Goal: Task Accomplishment & Management: Complete application form

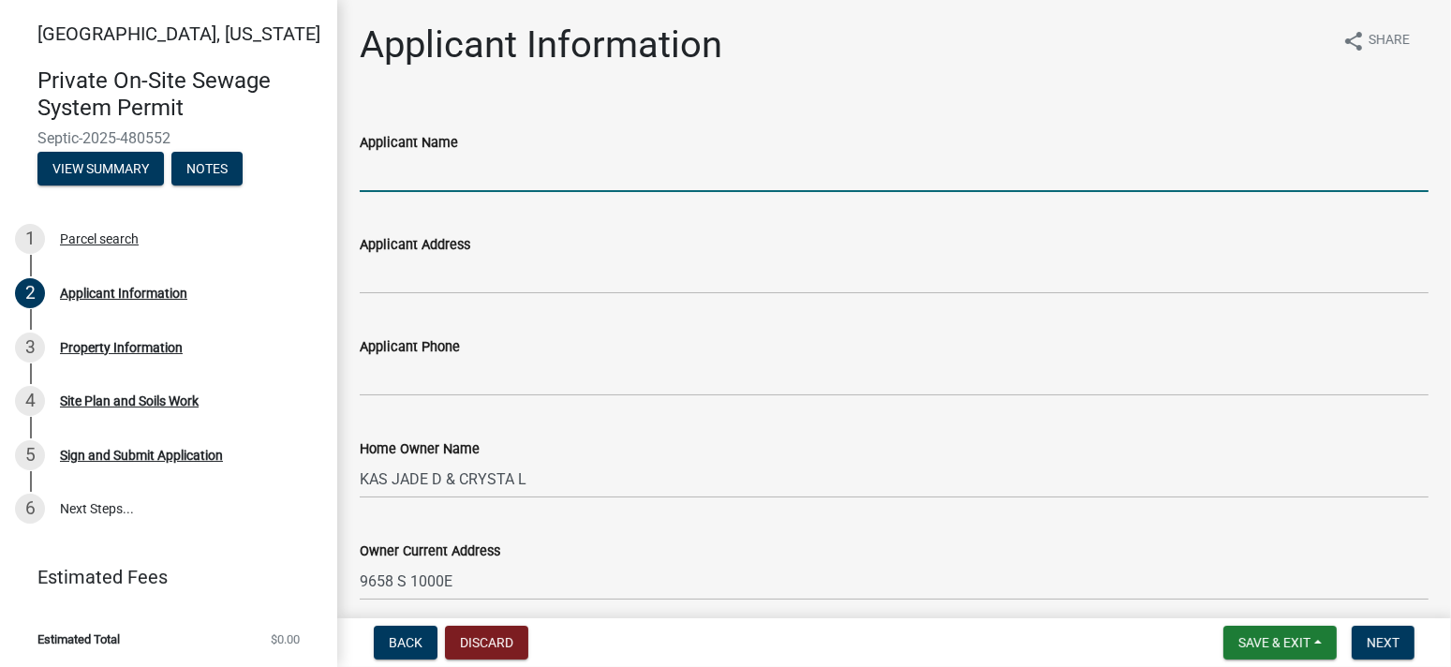
click at [485, 165] on input "Applicant Name" at bounding box center [894, 173] width 1069 height 38
type input "[PERSON_NAME] Inc"
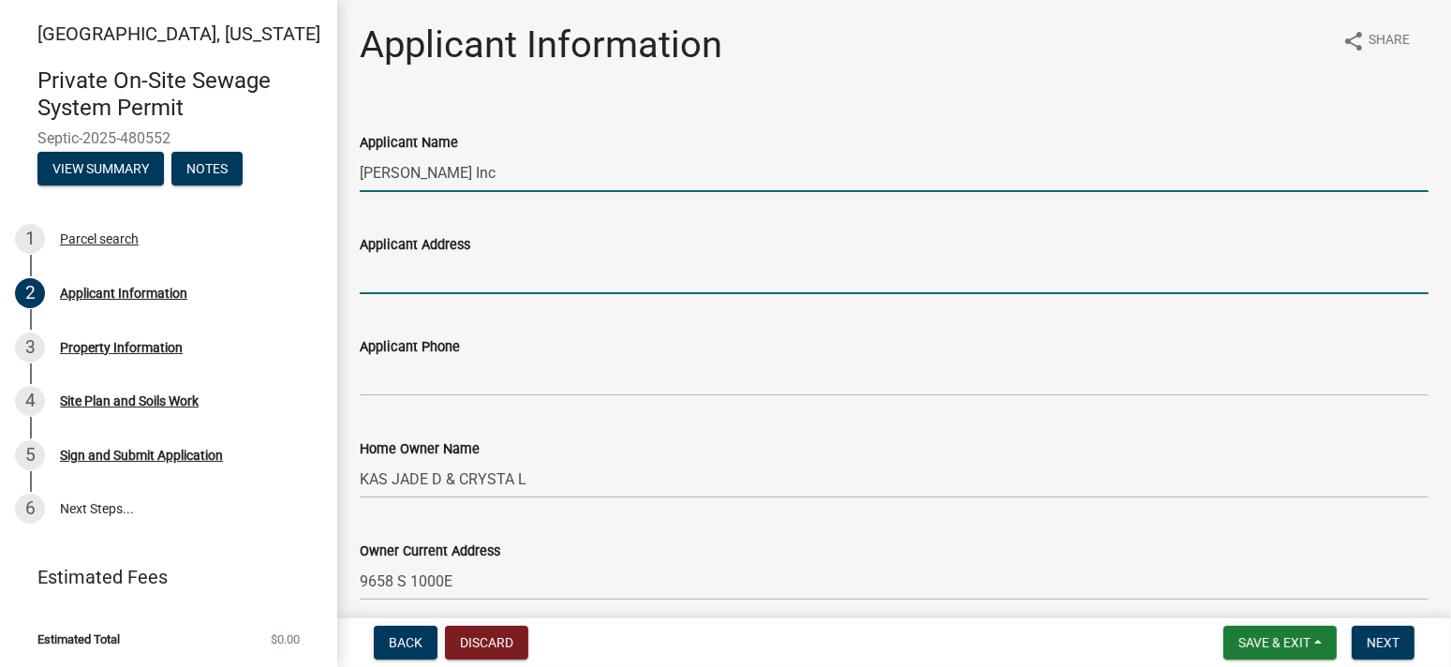
click at [436, 274] on input "Applicant Address" at bounding box center [894, 275] width 1069 height 38
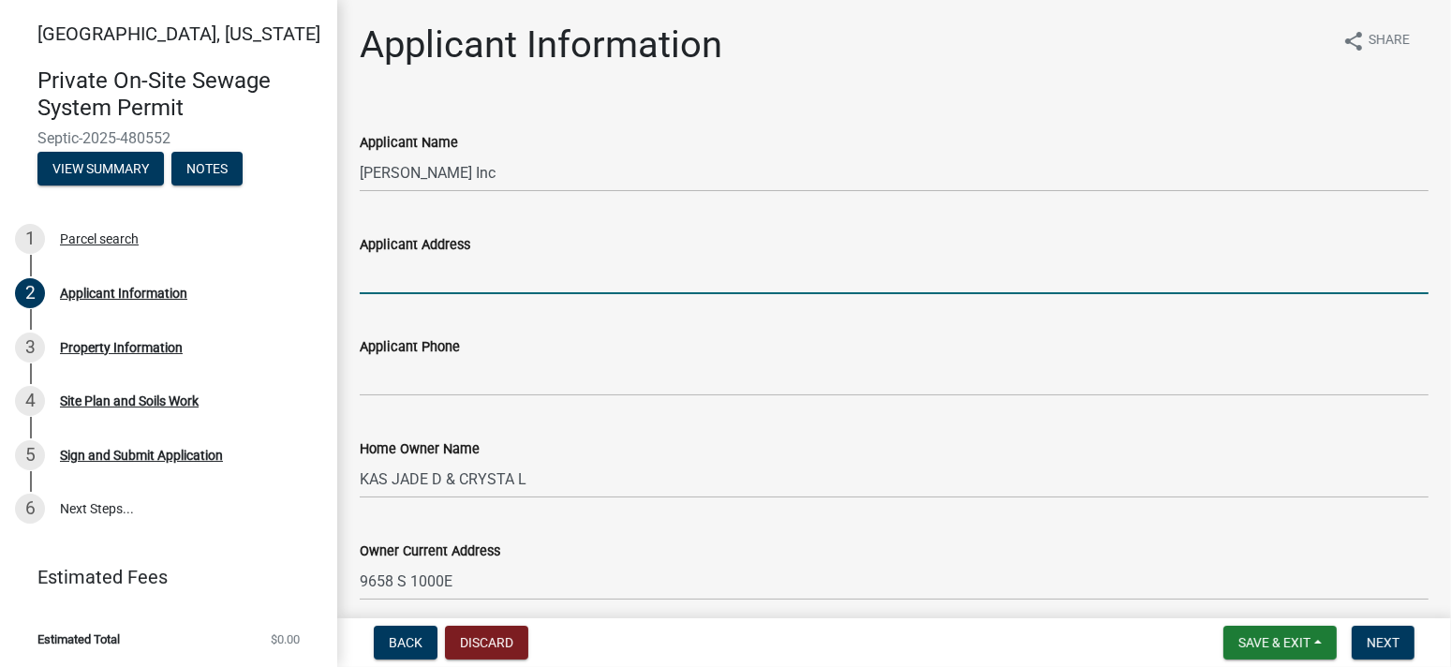
type input "PO Box 10"
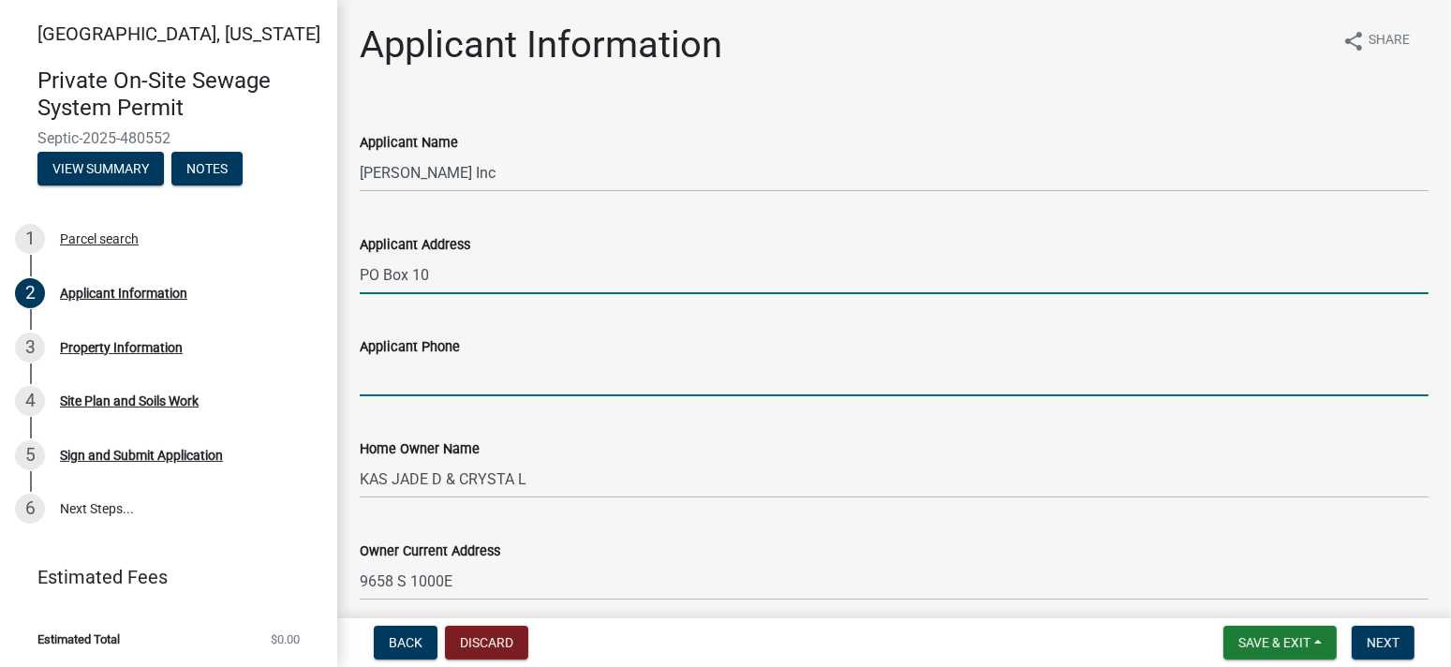
type input "7655722550"
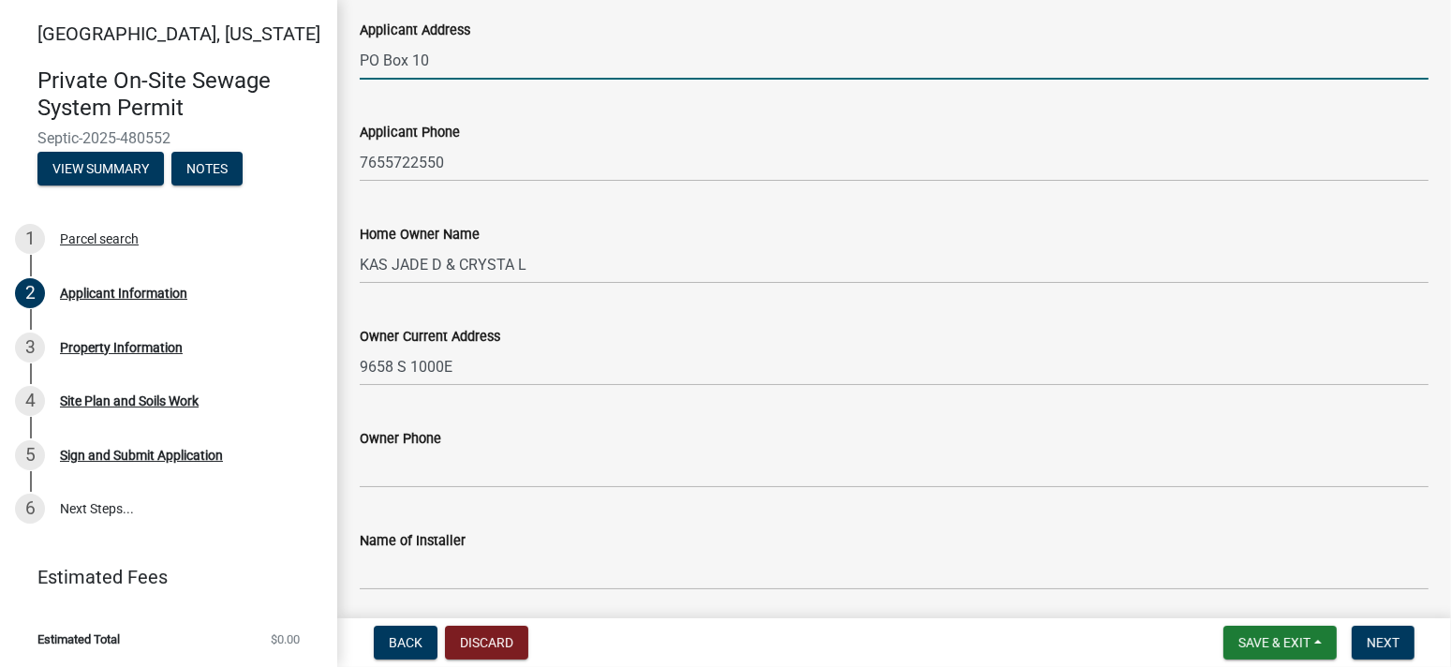
scroll to position [312, 0]
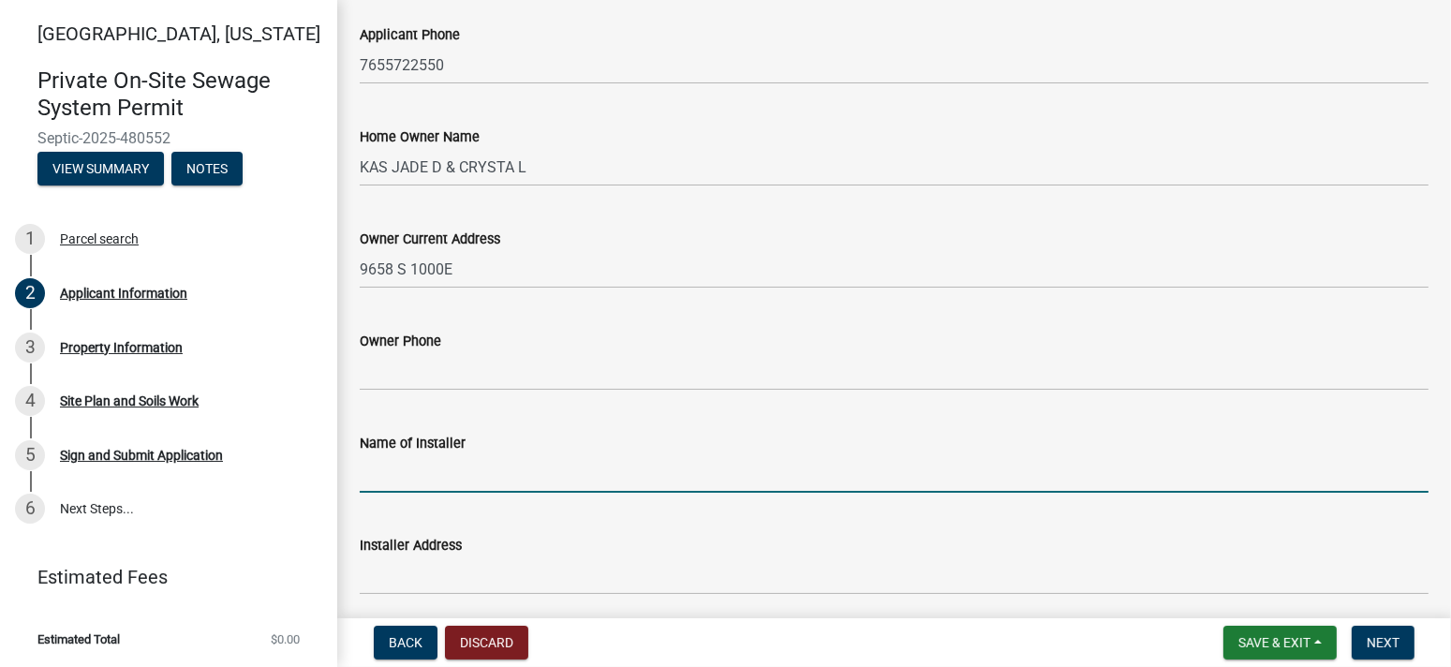
click at [415, 464] on input "Name of Installer" at bounding box center [894, 473] width 1069 height 38
type input "[PERSON_NAME] Inc"
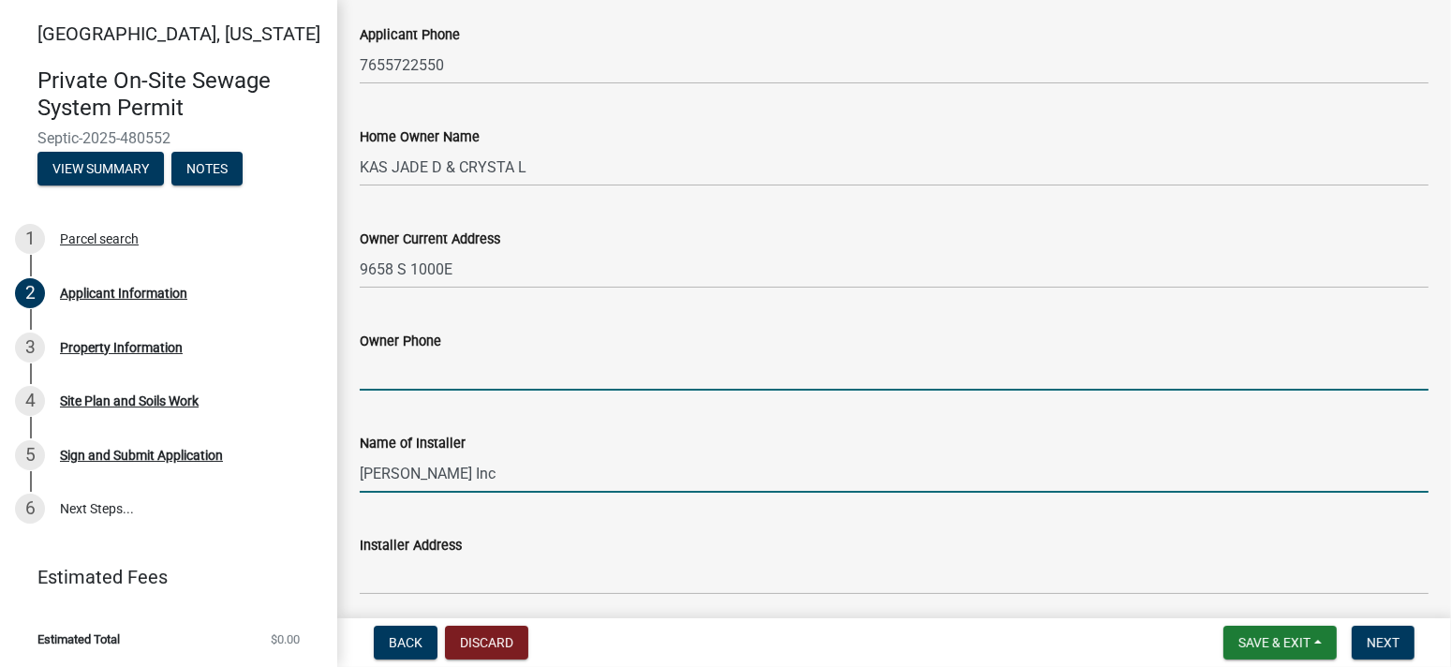
type input "7655722550"
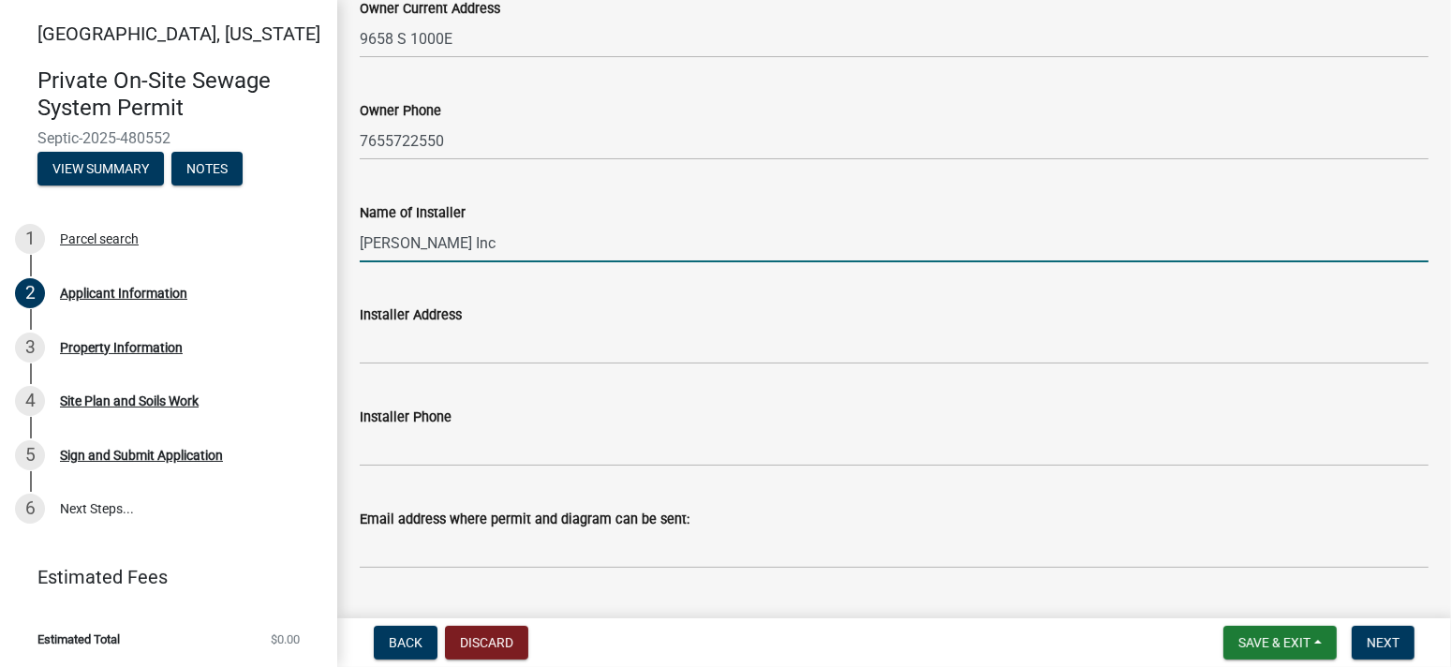
scroll to position [587, 0]
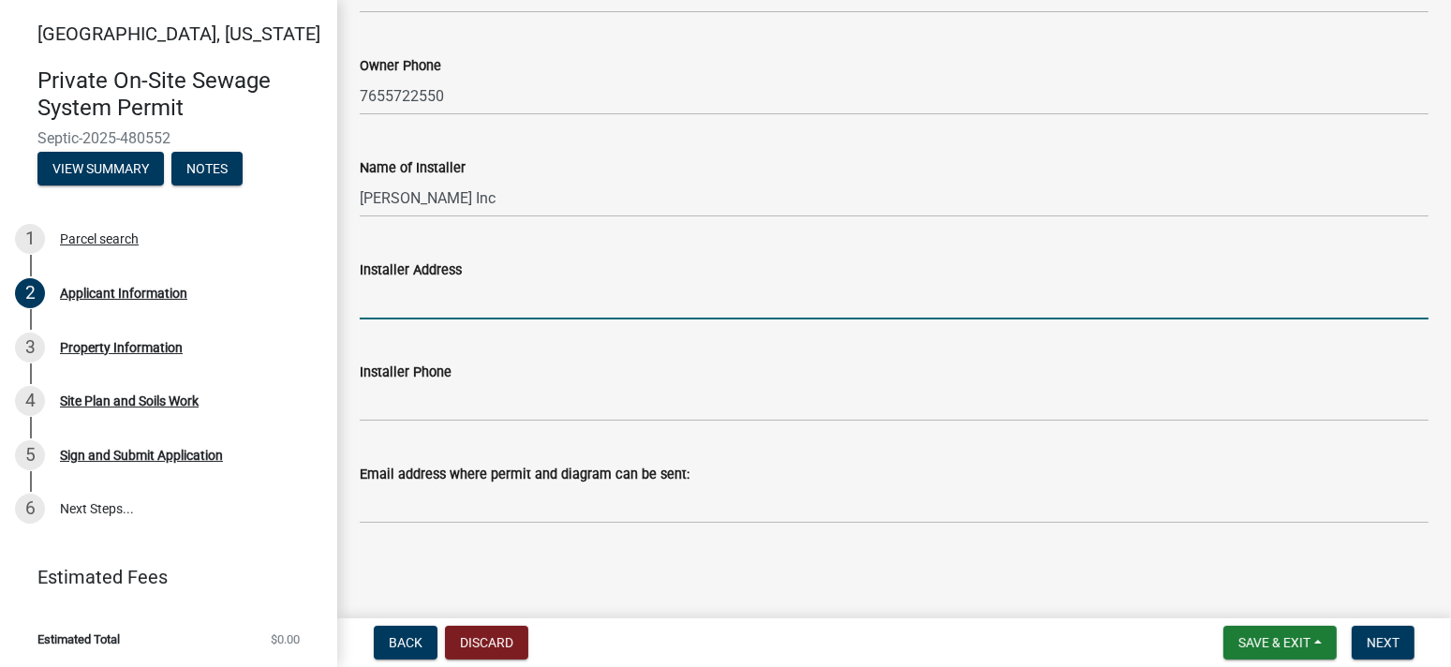
click at [421, 300] on input "Installer Address" at bounding box center [894, 300] width 1069 height 38
type input "PO Box 10"
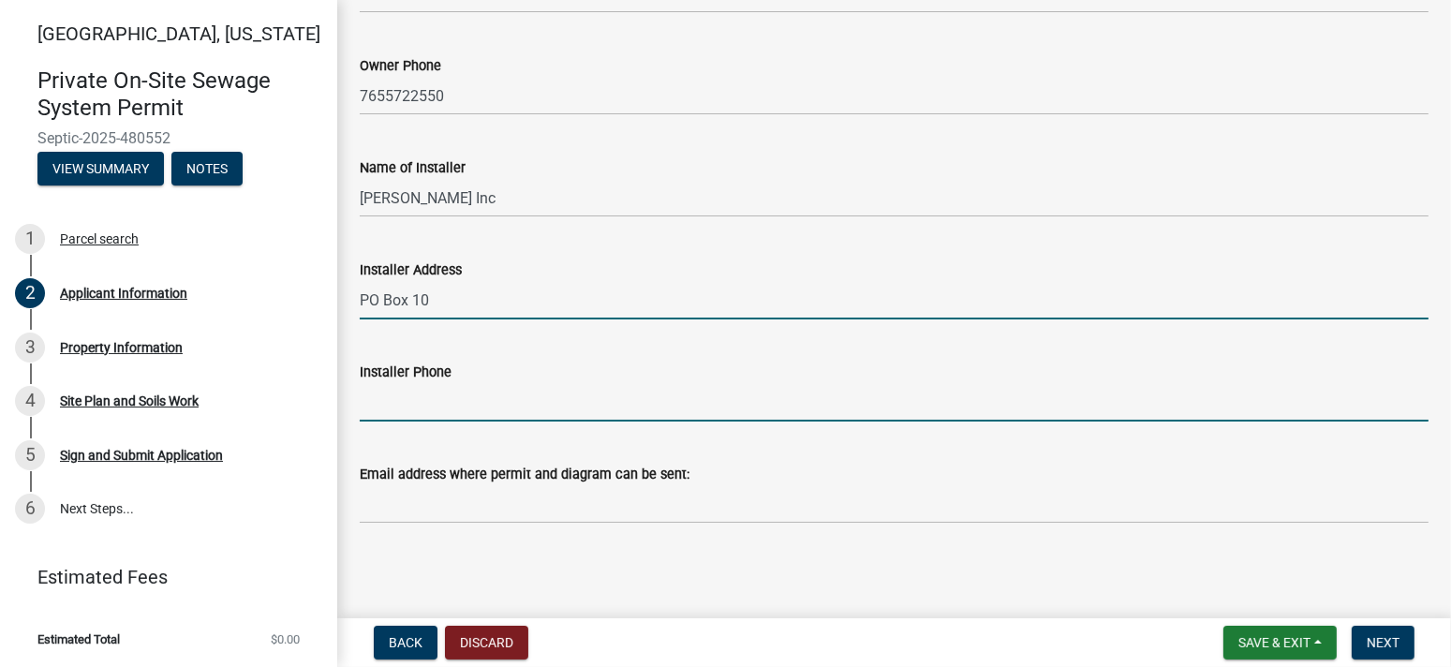
type input "7655722550"
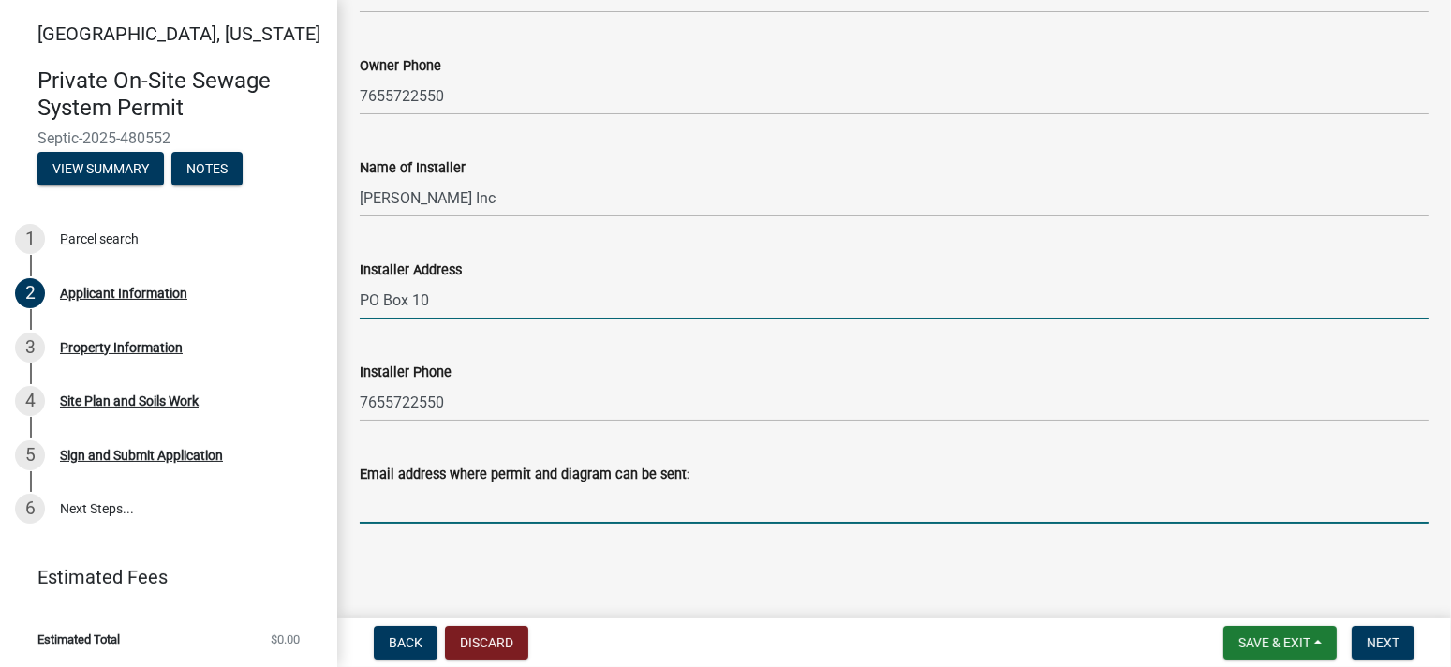
click at [388, 507] on input "Email address where permit and diagram can be sent:" at bounding box center [894, 504] width 1069 height 38
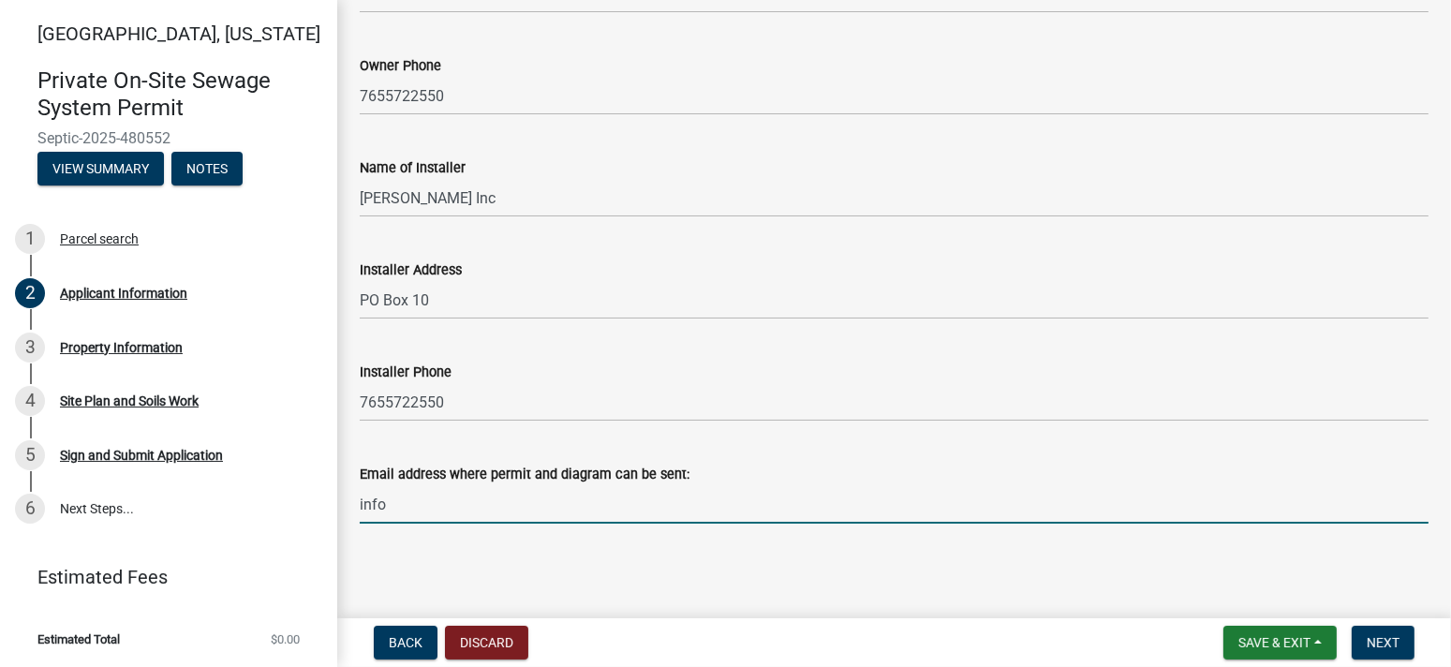
type input "[EMAIL_ADDRESS][DOMAIN_NAME]"
click at [1376, 643] on span "Next" at bounding box center [1383, 642] width 33 height 15
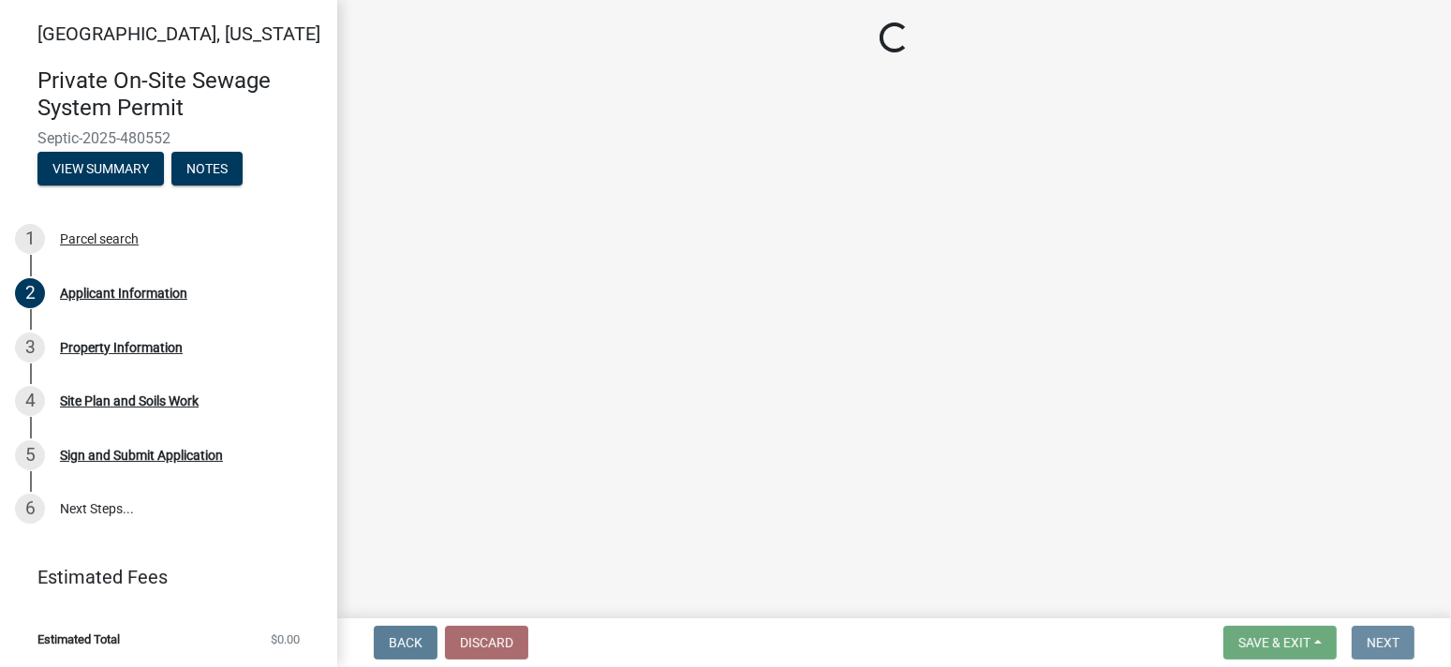
scroll to position [0, 0]
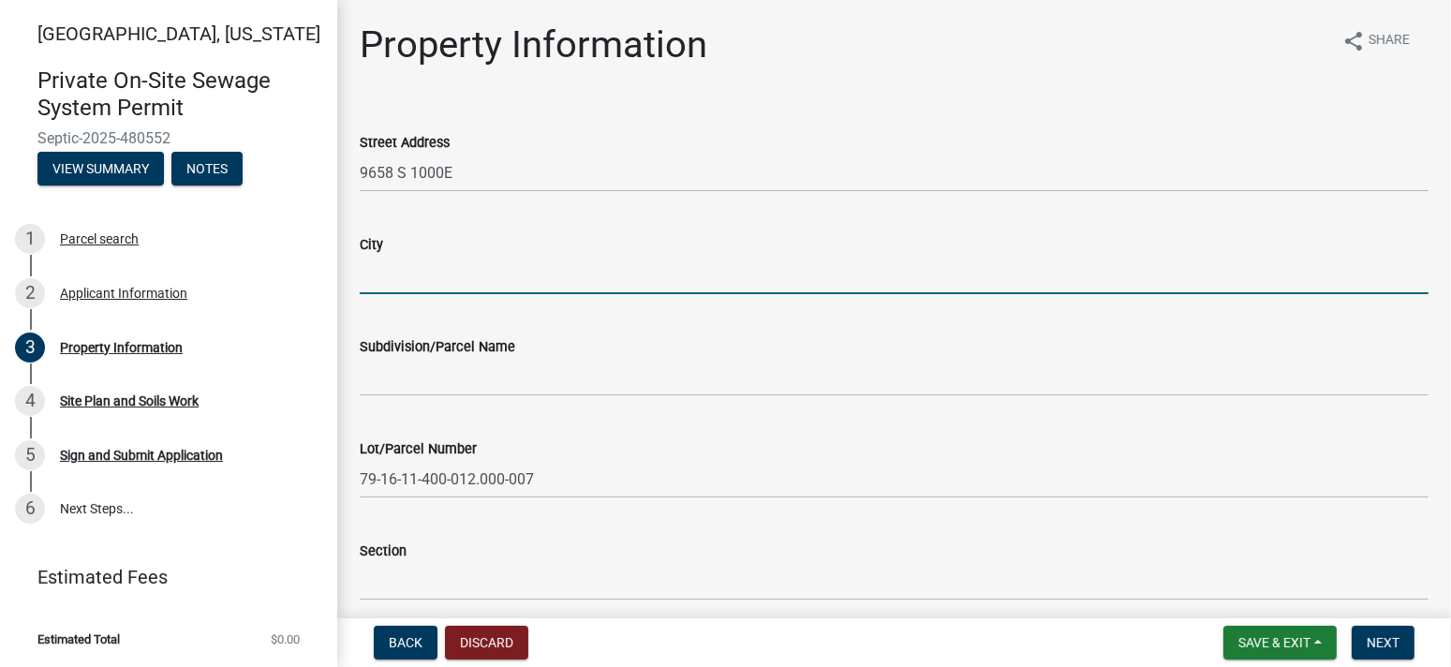
click at [433, 274] on input "City" at bounding box center [894, 275] width 1069 height 38
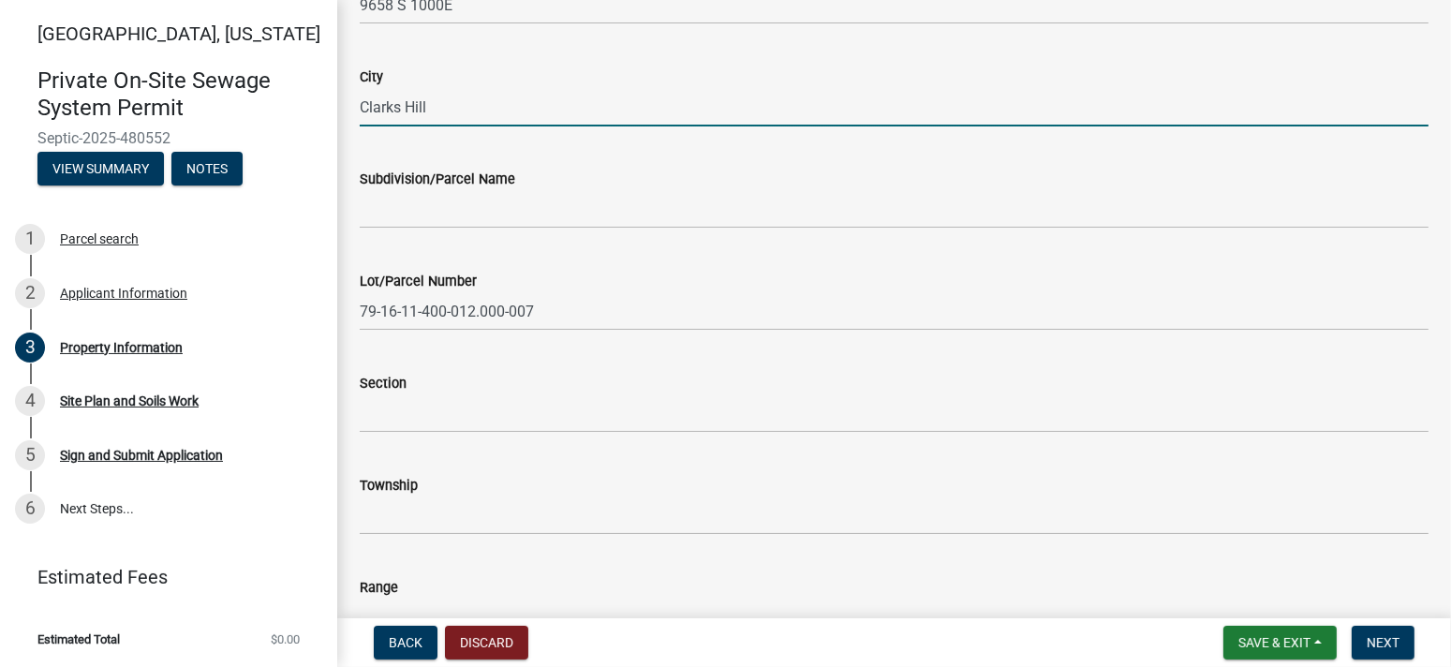
scroll to position [187, 0]
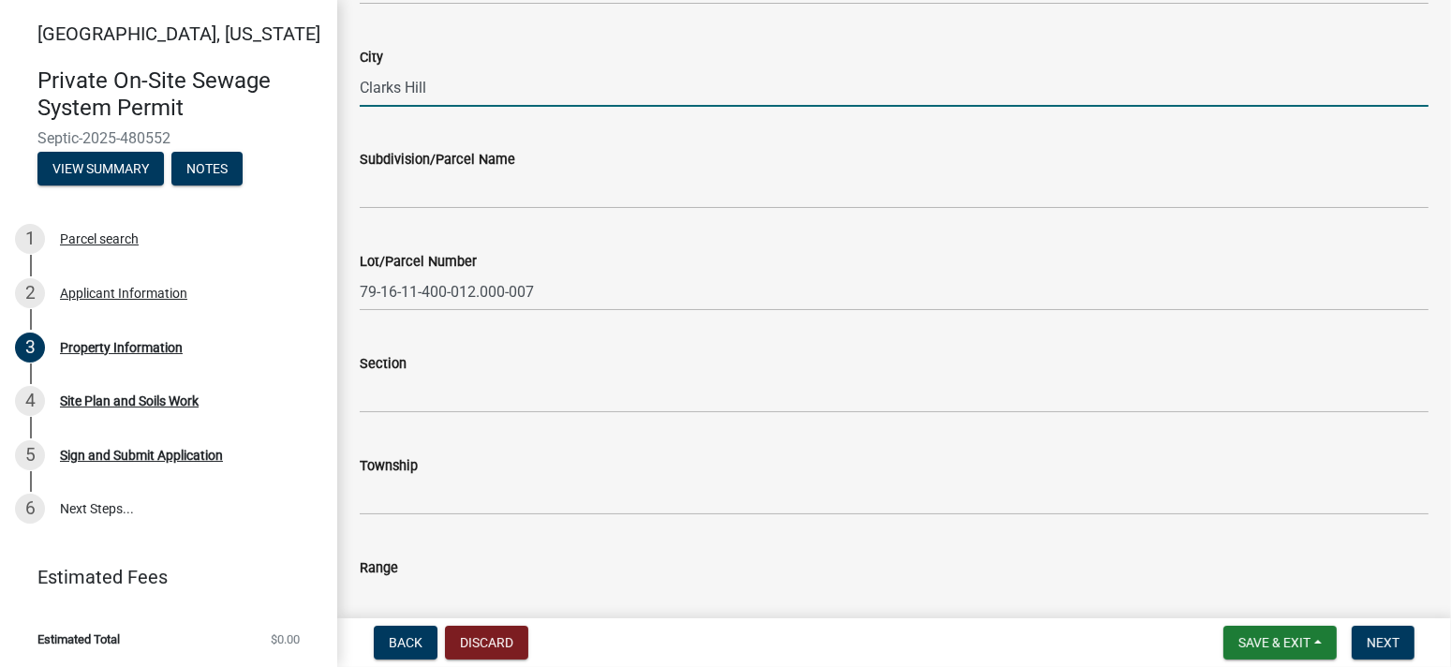
type input "Clarks Hill"
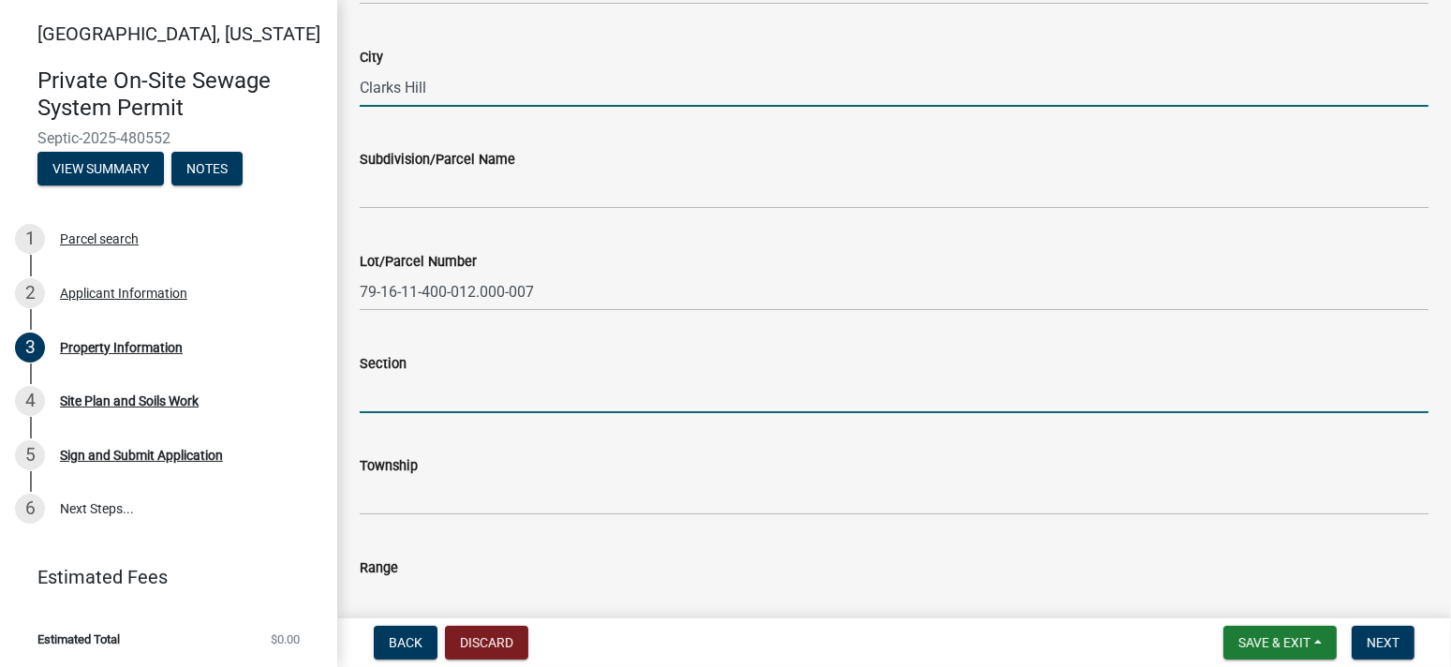
click at [448, 397] on input "Section" at bounding box center [894, 394] width 1069 height 38
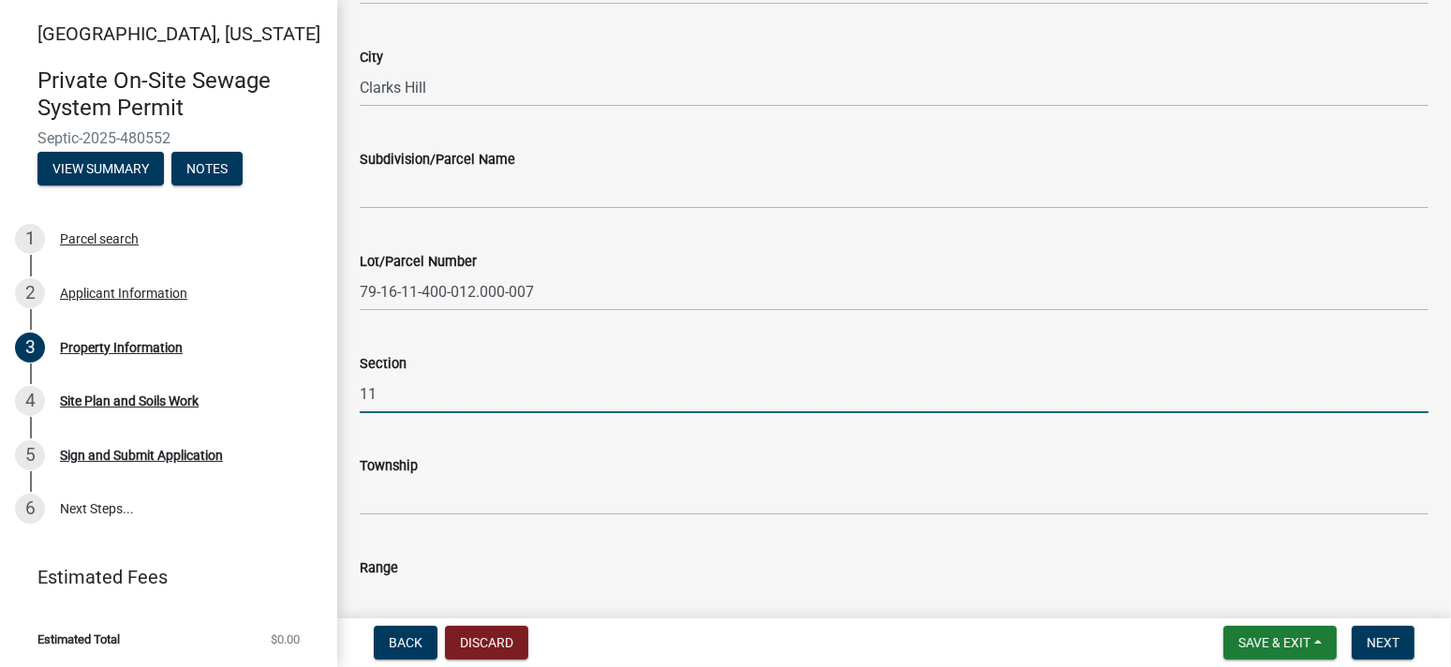
type input "11"
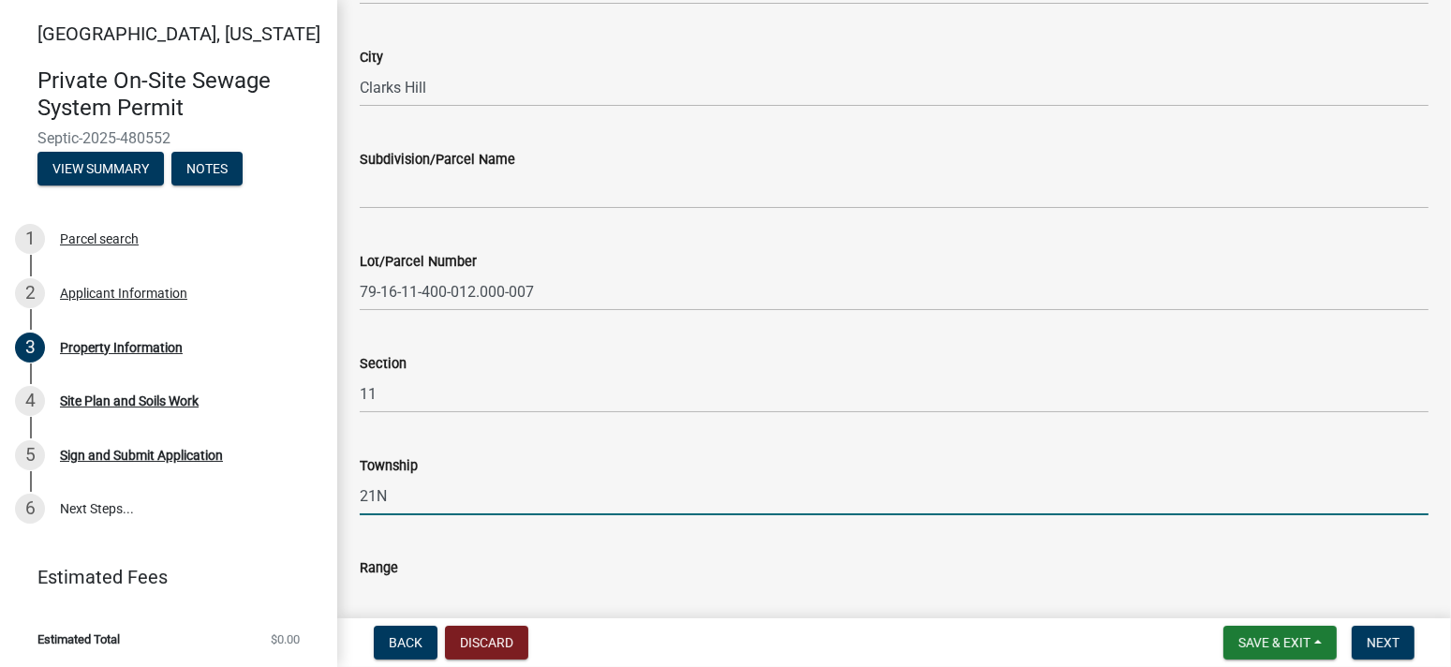
type input "21N"
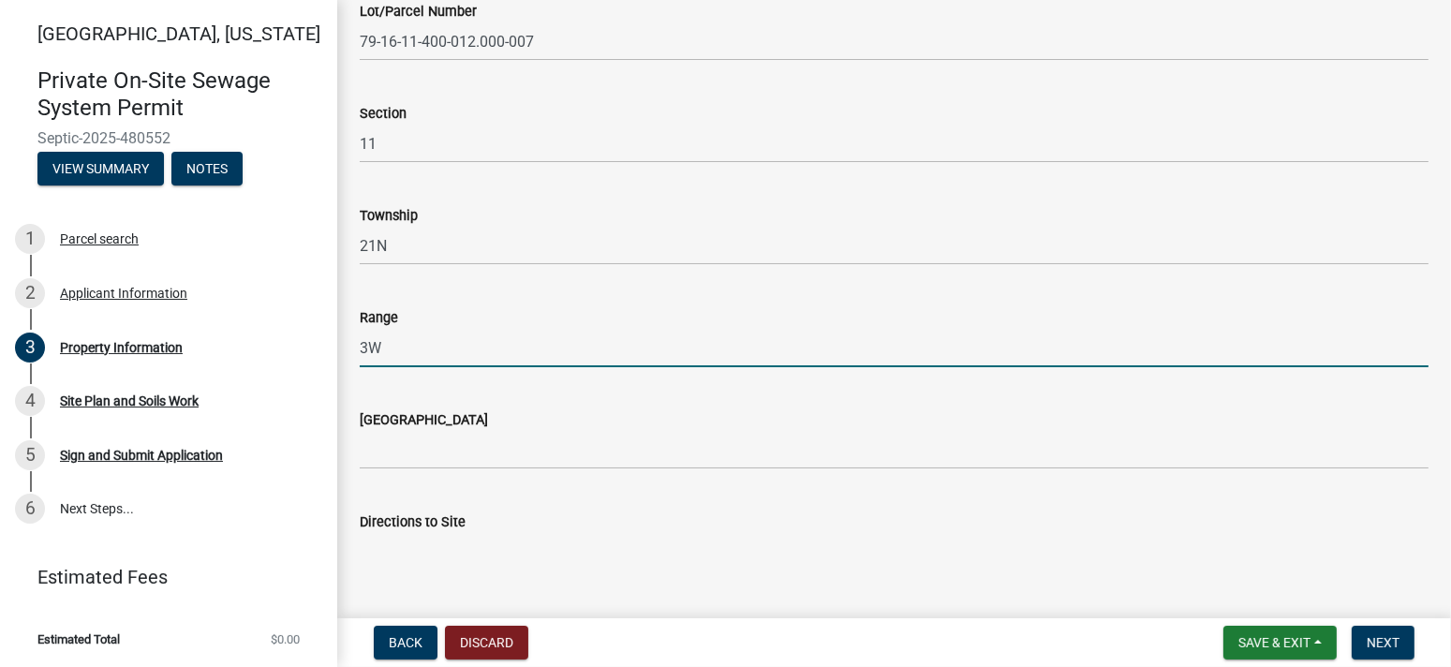
scroll to position [443, 0]
type input "3W"
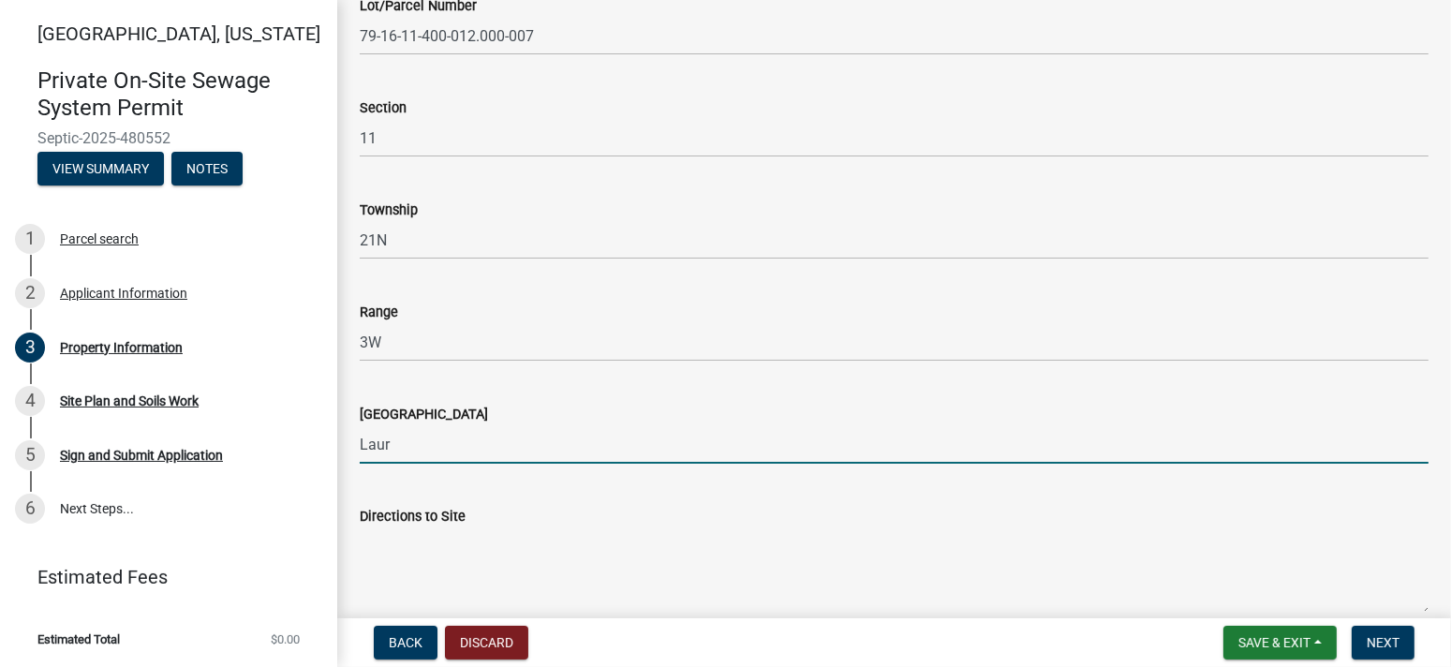
type input "Lauramie"
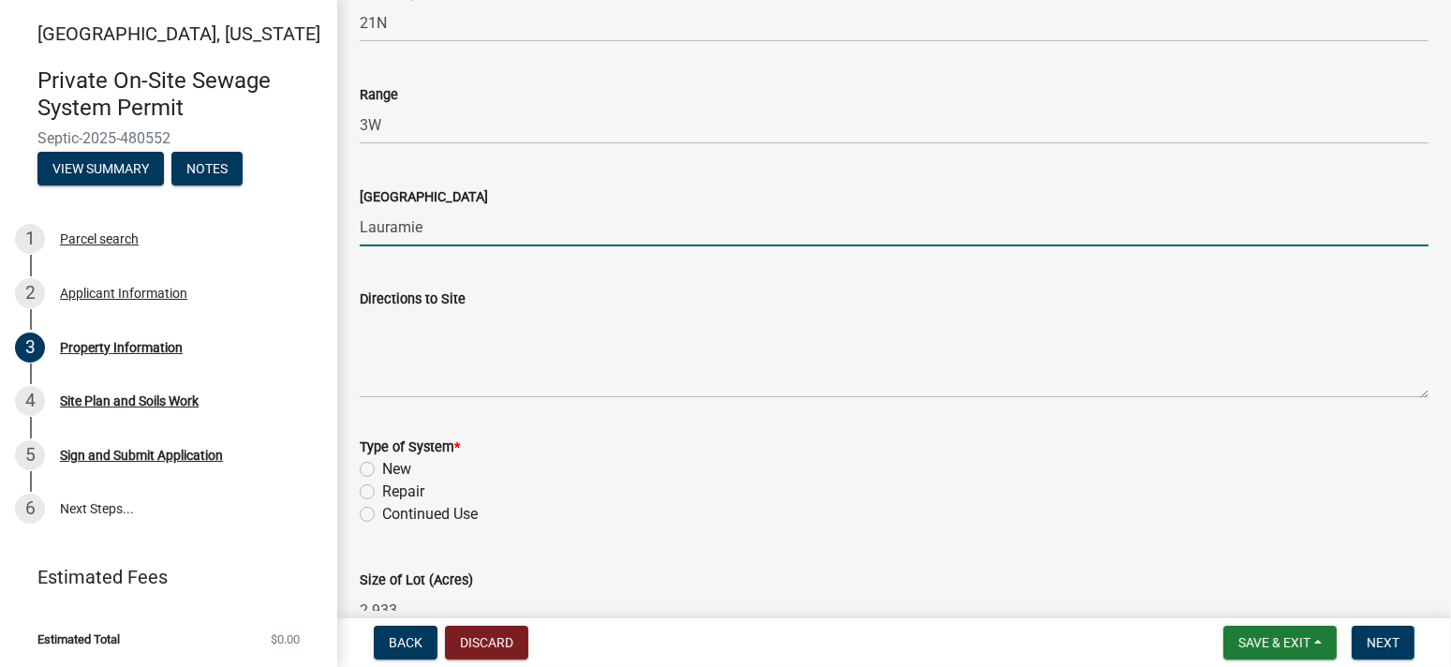
scroll to position [818, 0]
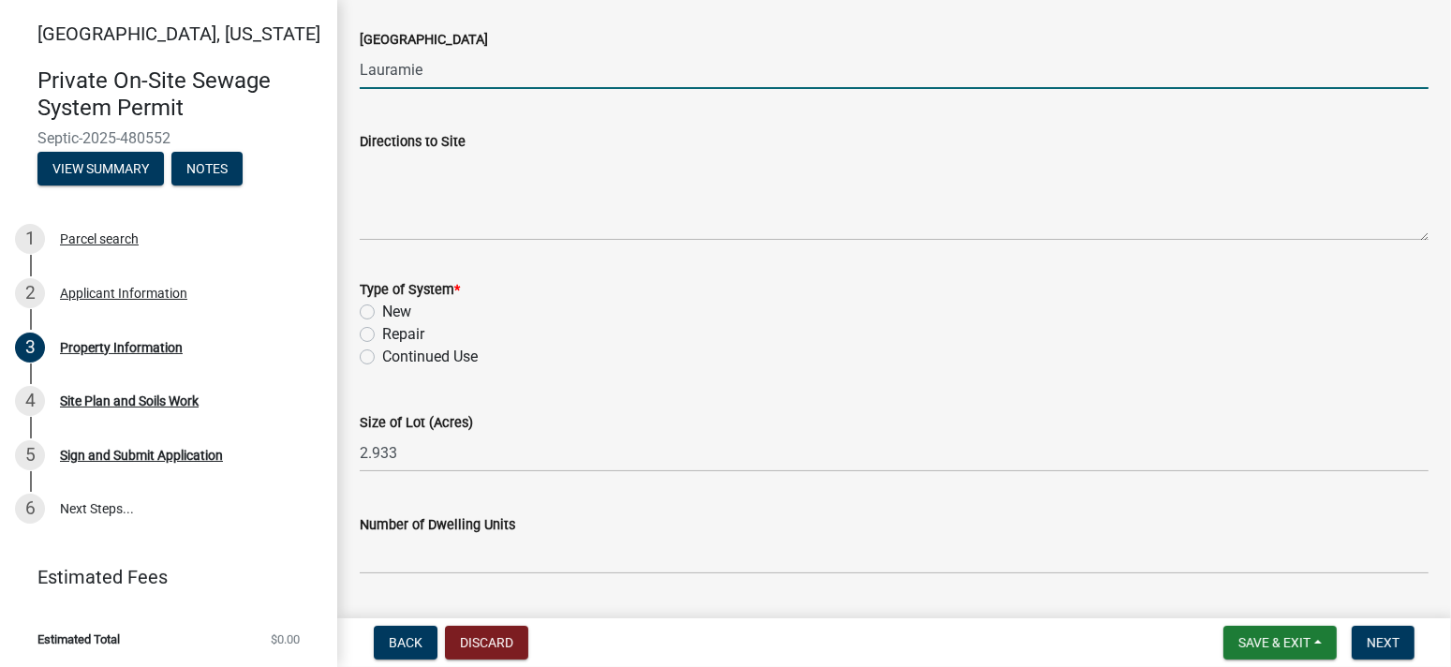
click at [382, 332] on label "Repair" at bounding box center [403, 334] width 42 height 22
click at [382, 332] on input "Repair" at bounding box center [388, 329] width 12 height 12
radio input "true"
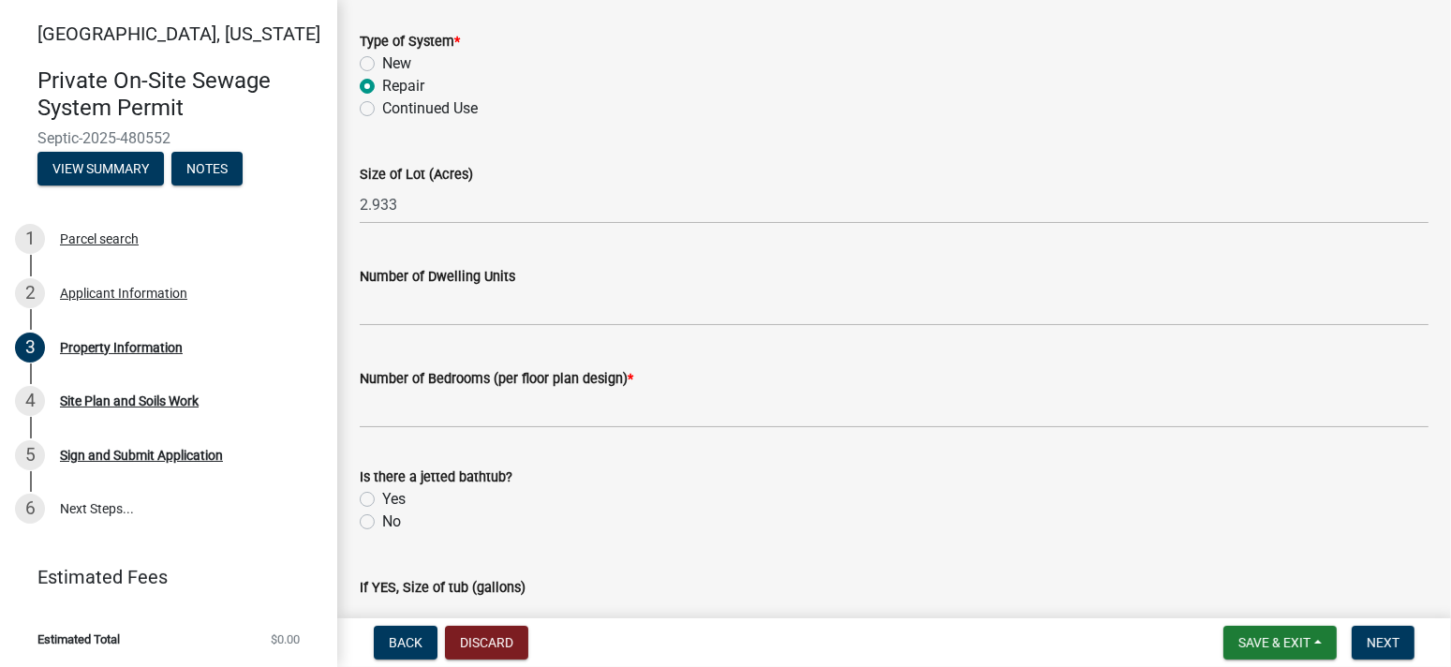
scroll to position [1067, 0]
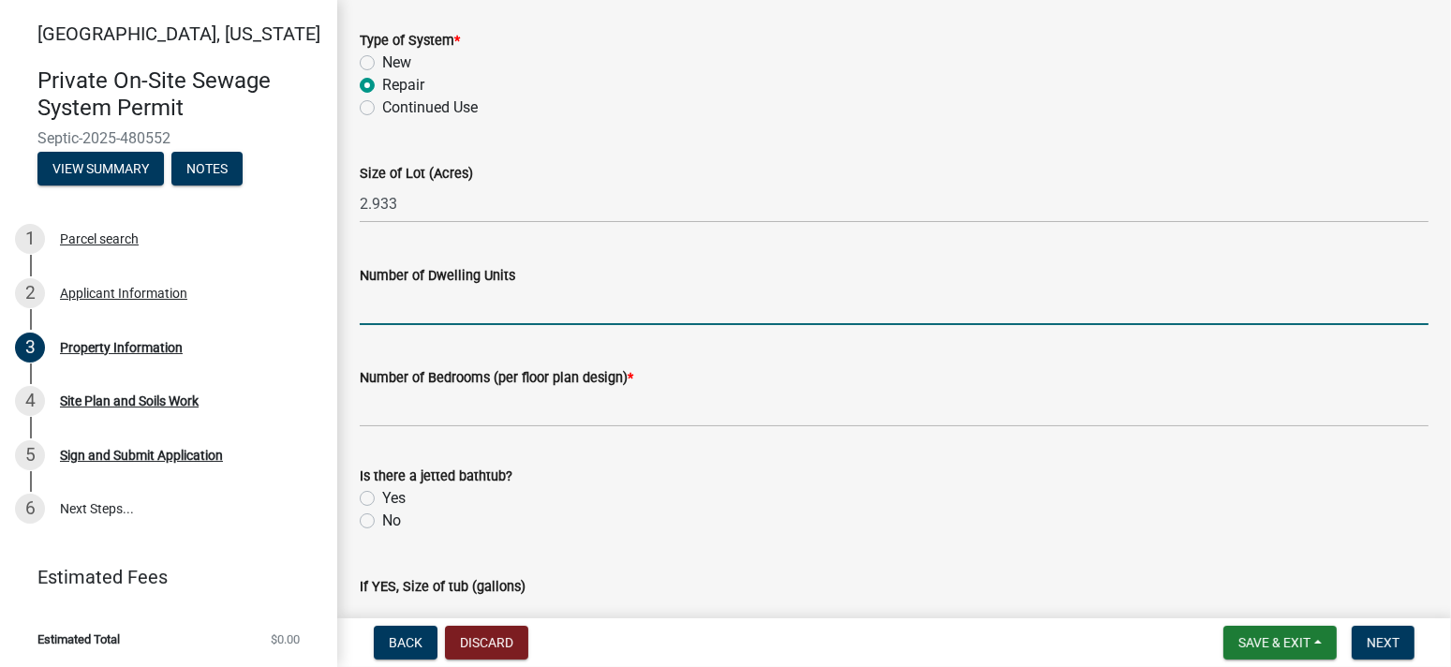
click at [396, 305] on input "Number of Dwelling Units" at bounding box center [894, 306] width 1069 height 38
type input "1"
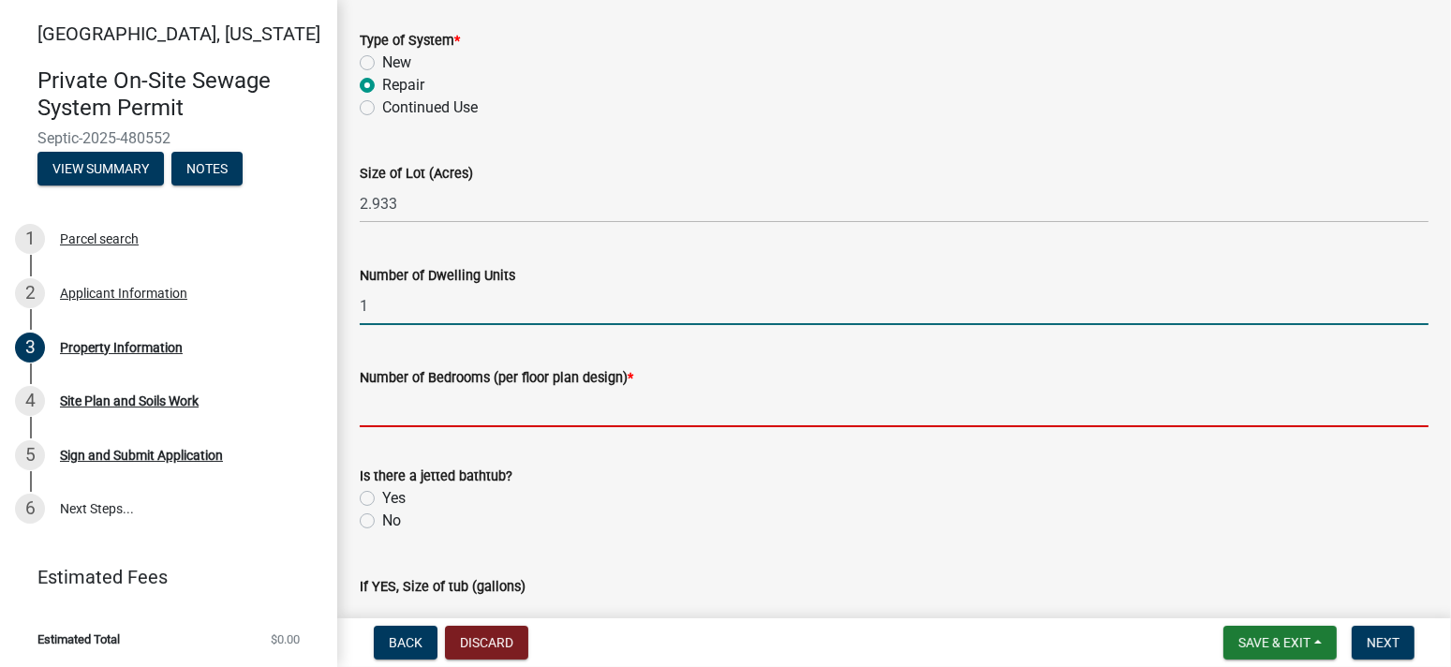
click at [423, 402] on input "Number of Bedrooms (per floor plan design) *" at bounding box center [894, 408] width 1069 height 38
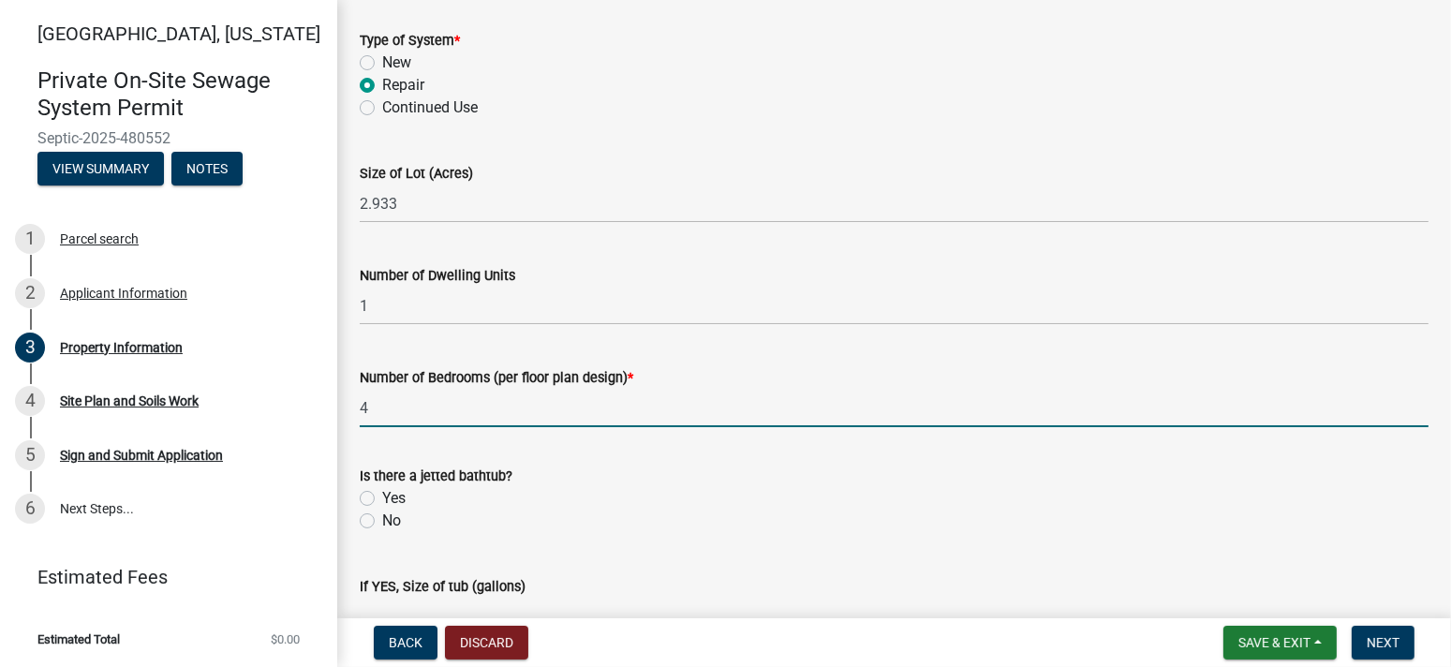
type input "4"
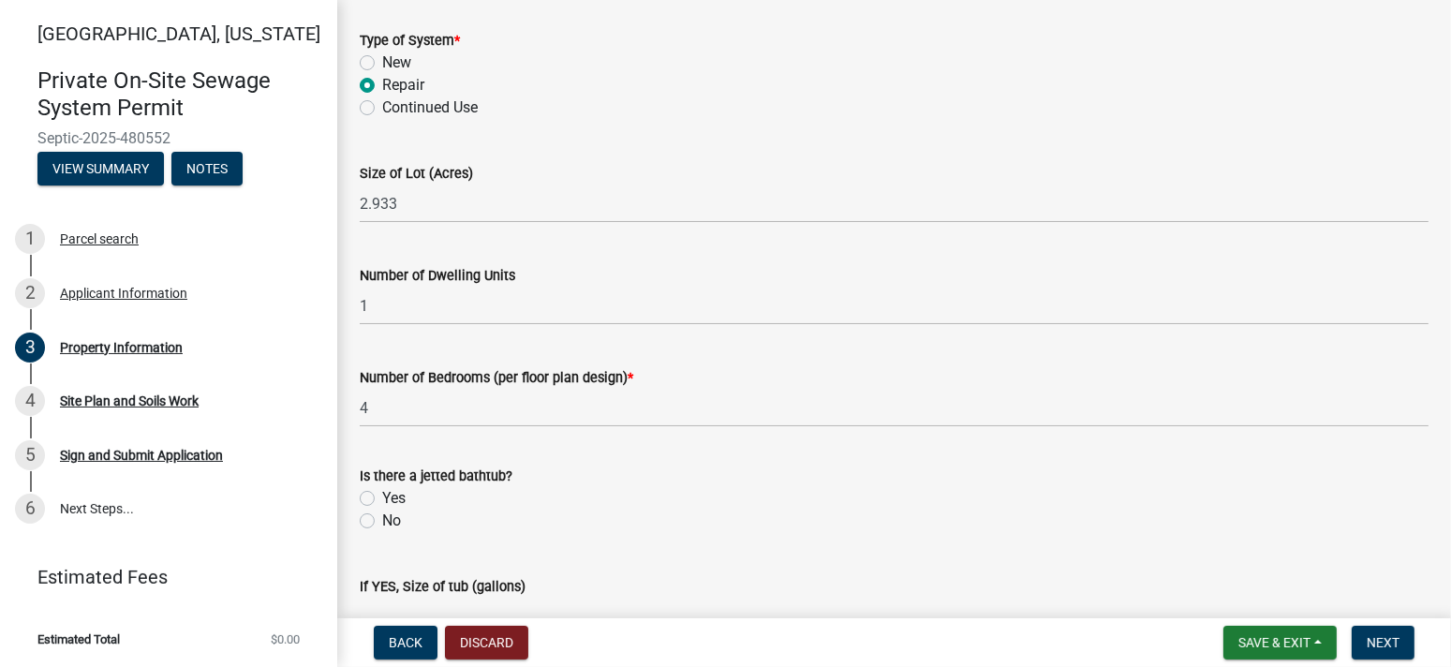
click at [382, 519] on label "No" at bounding box center [391, 521] width 19 height 22
click at [382, 519] on input "No" at bounding box center [388, 516] width 12 height 12
radio input "true"
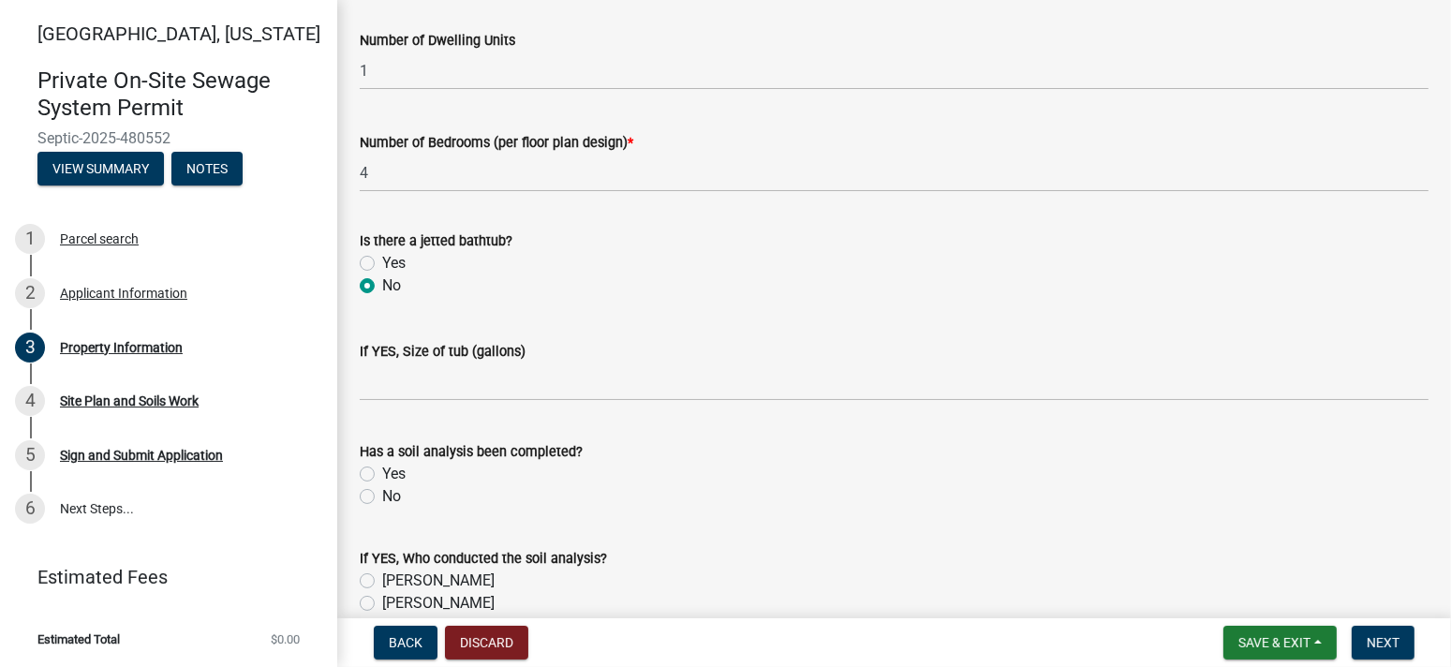
scroll to position [1317, 0]
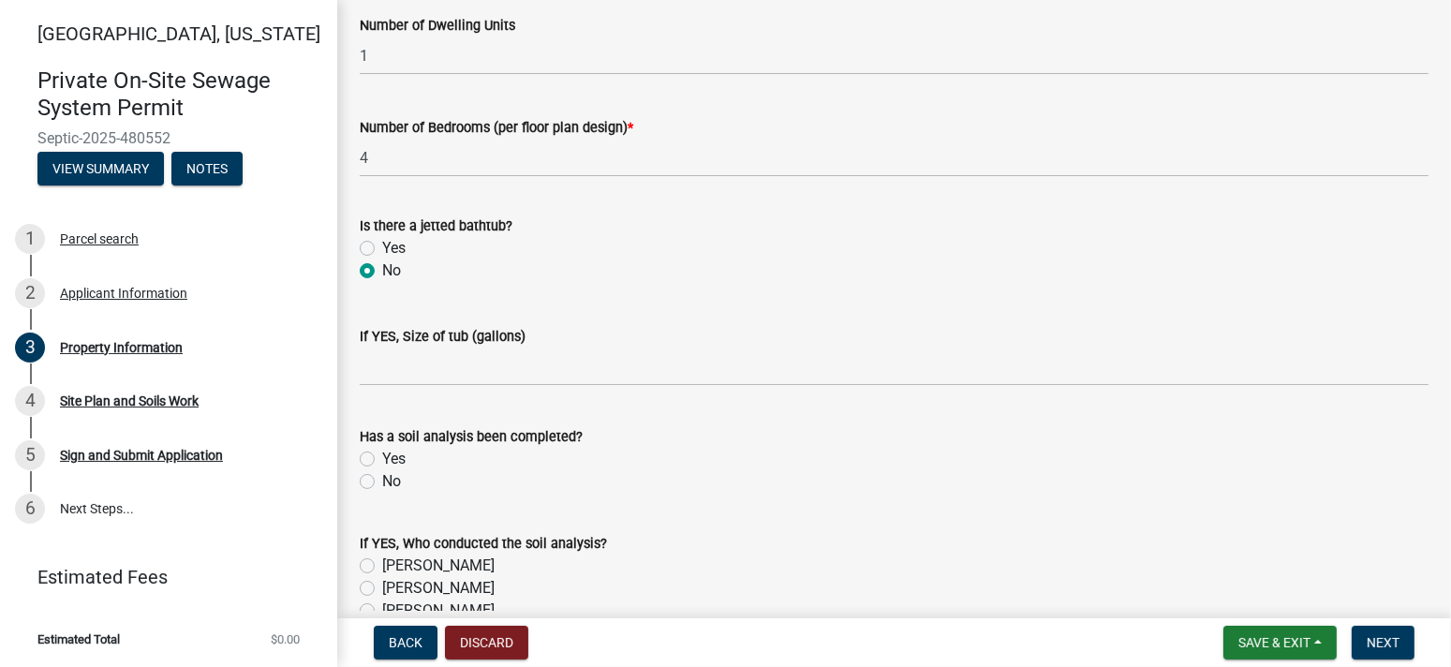
click at [382, 452] on label "Yes" at bounding box center [393, 459] width 23 height 22
click at [382, 452] on input "Yes" at bounding box center [388, 454] width 12 height 12
radio input "true"
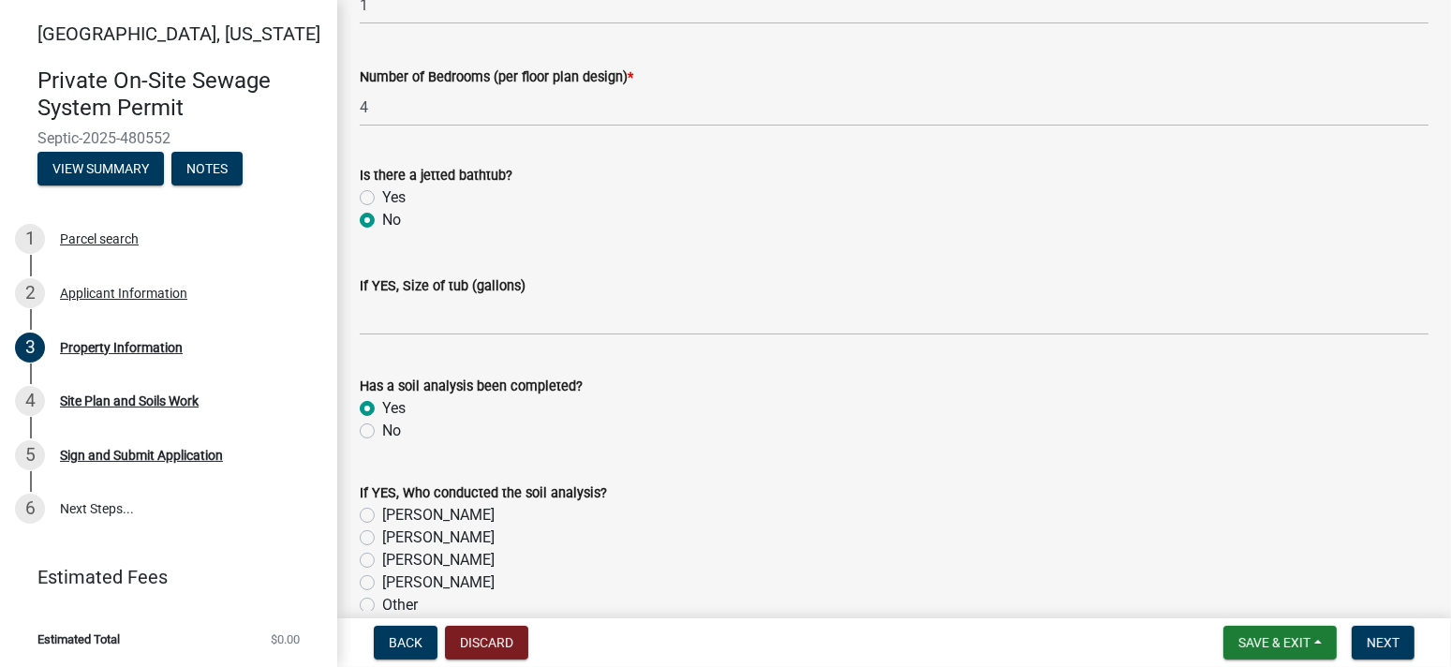
scroll to position [1441, 0]
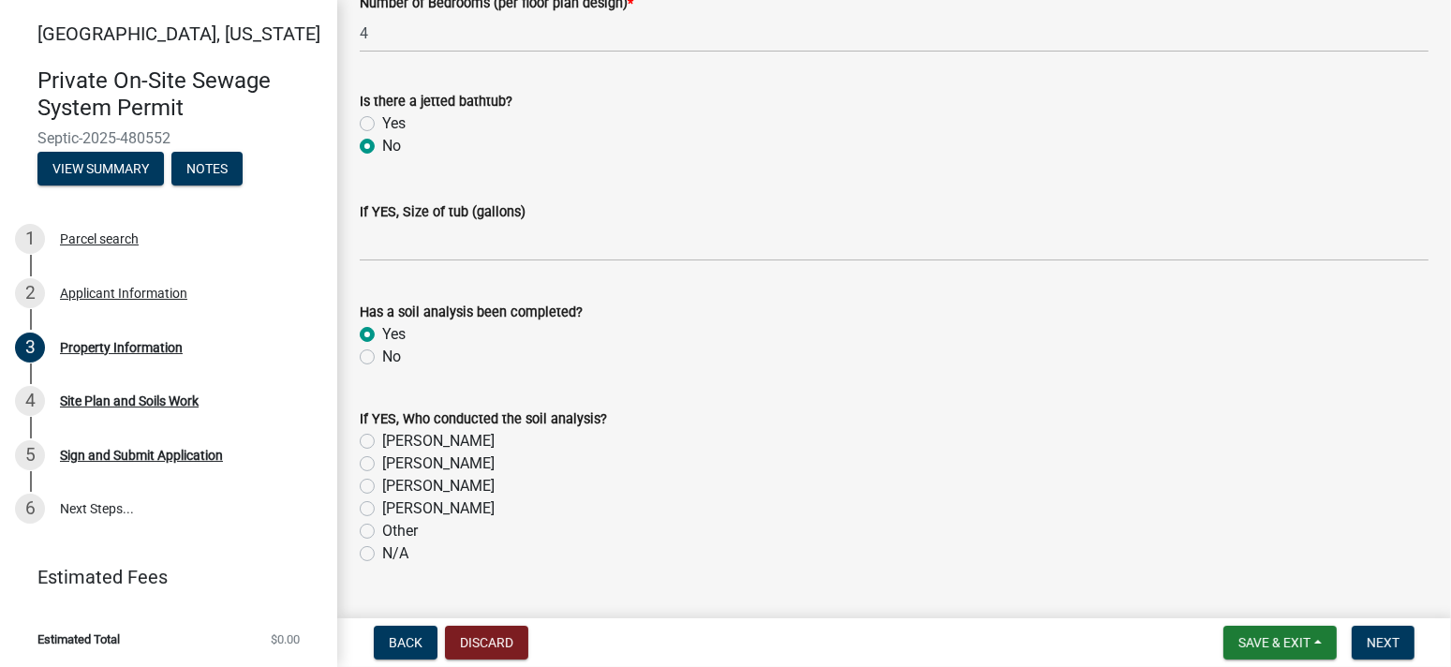
click at [382, 484] on label "[PERSON_NAME]" at bounding box center [438, 486] width 112 height 22
click at [382, 484] on input "[PERSON_NAME]" at bounding box center [388, 481] width 12 height 12
radio input "true"
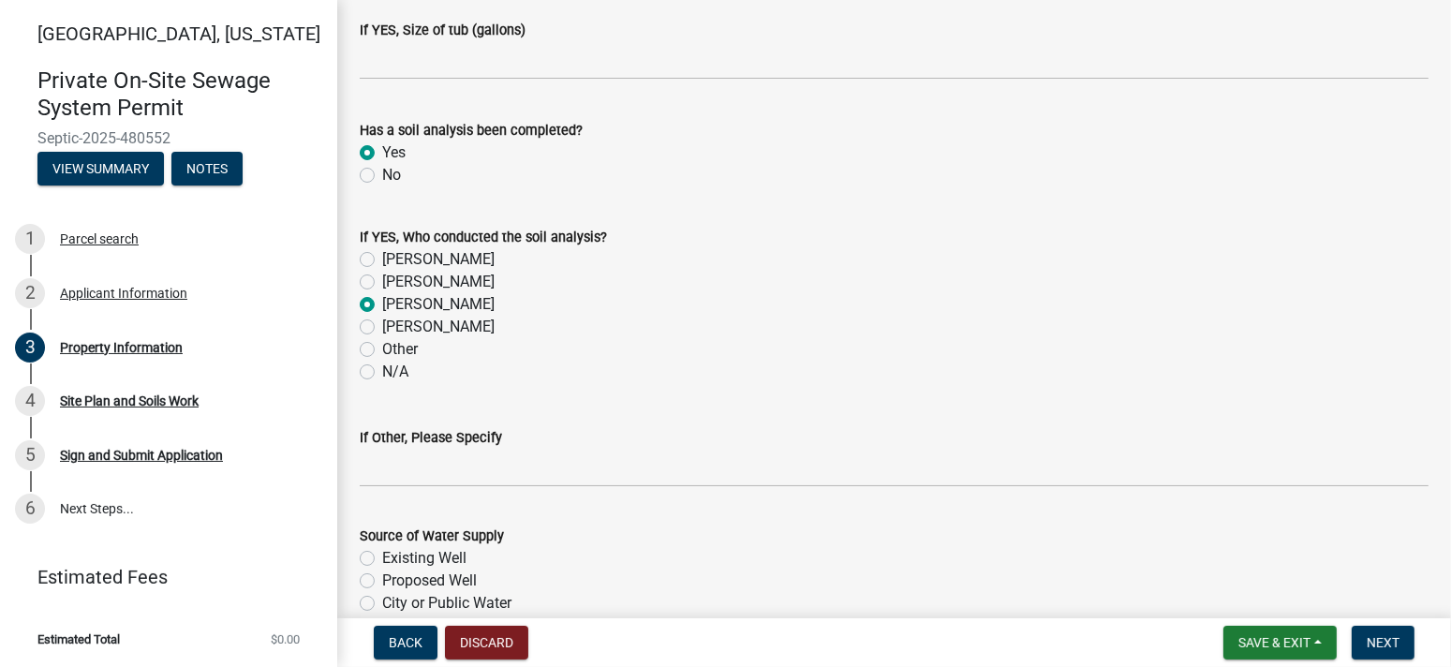
scroll to position [1692, 0]
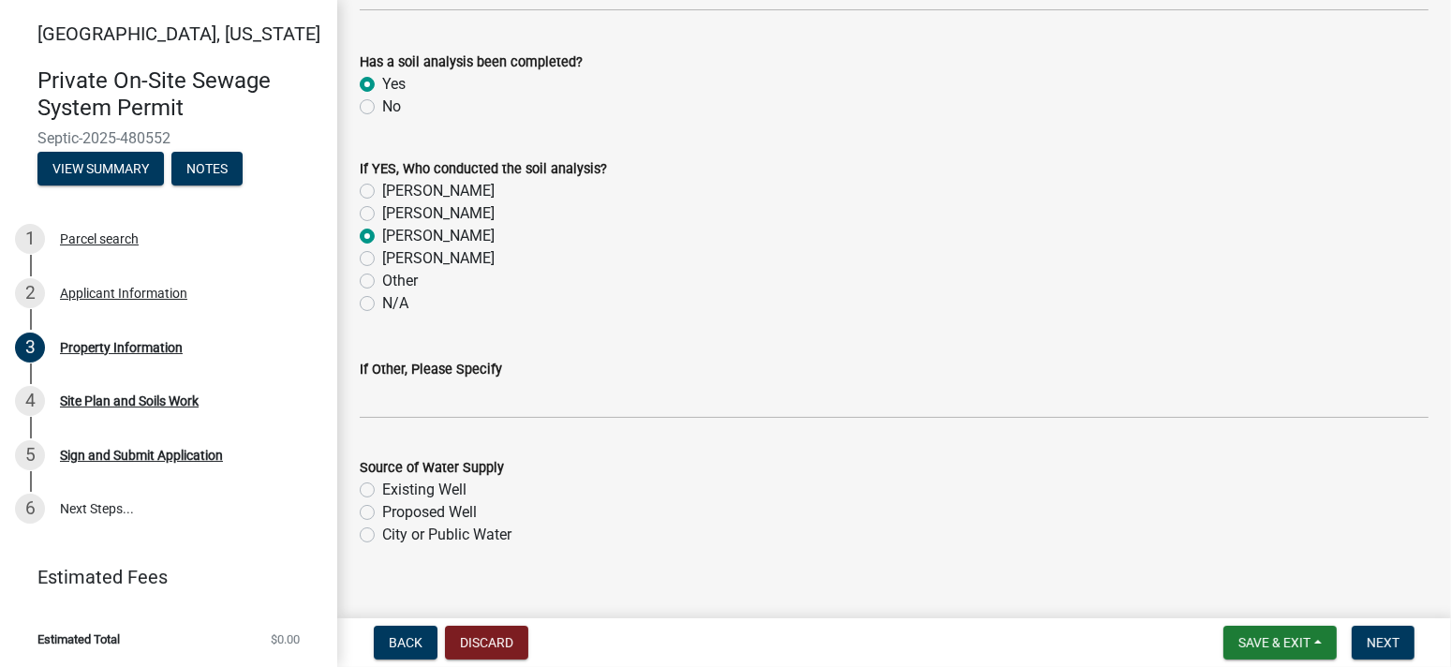
click at [382, 486] on label "Existing Well" at bounding box center [424, 490] width 84 height 22
click at [382, 486] on input "Existing Well" at bounding box center [388, 485] width 12 height 12
radio input "true"
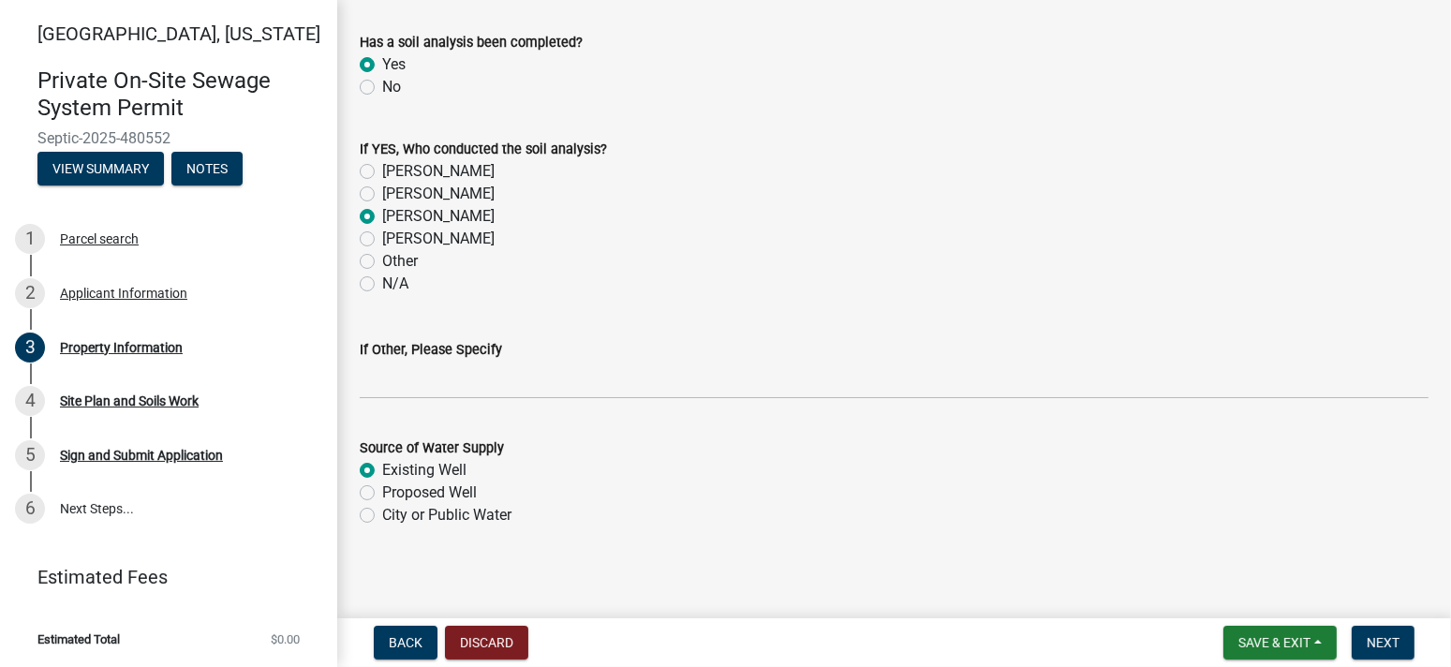
scroll to position [1716, 0]
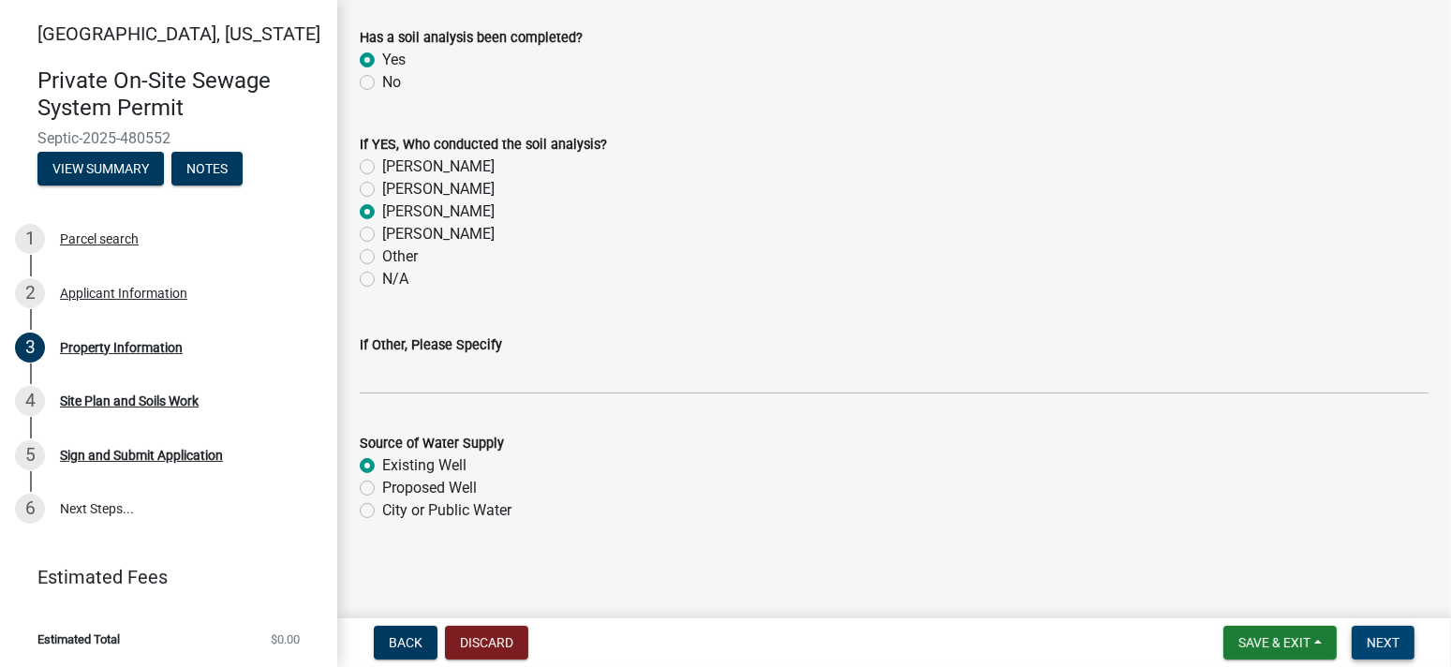
click at [1370, 642] on span "Next" at bounding box center [1383, 642] width 33 height 15
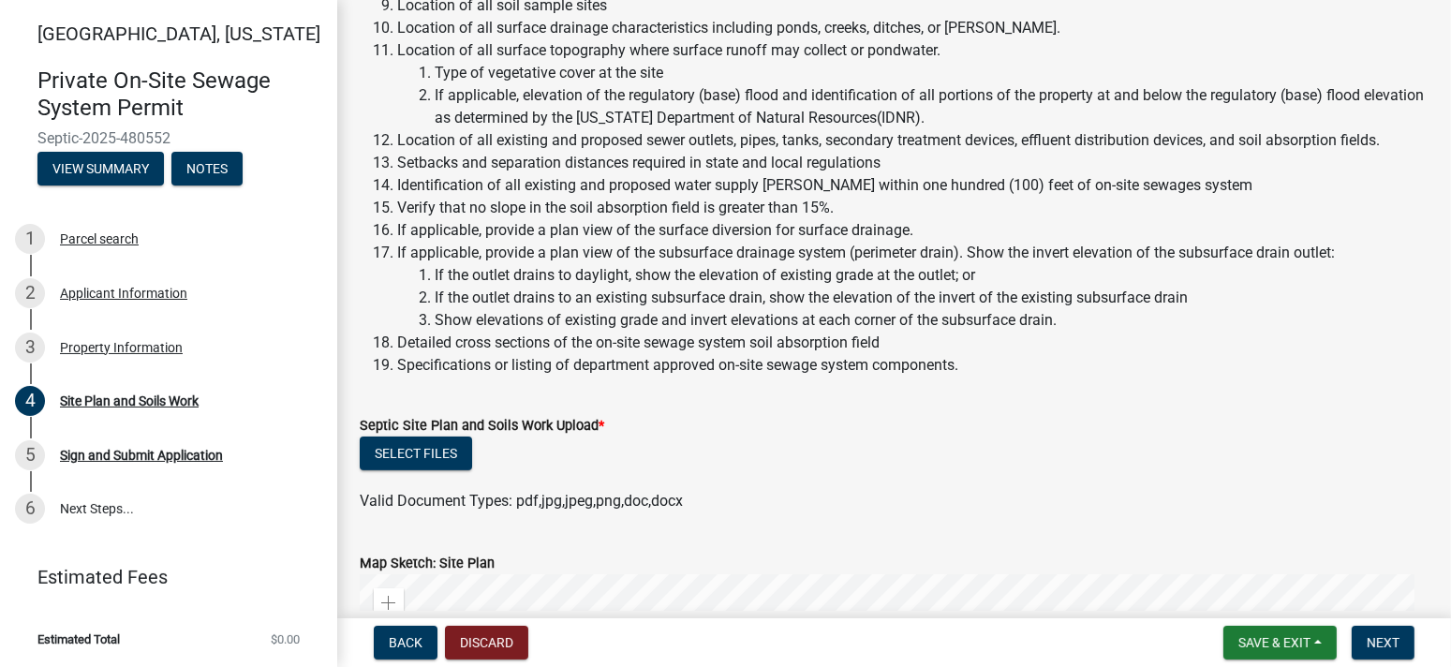
scroll to position [562, 0]
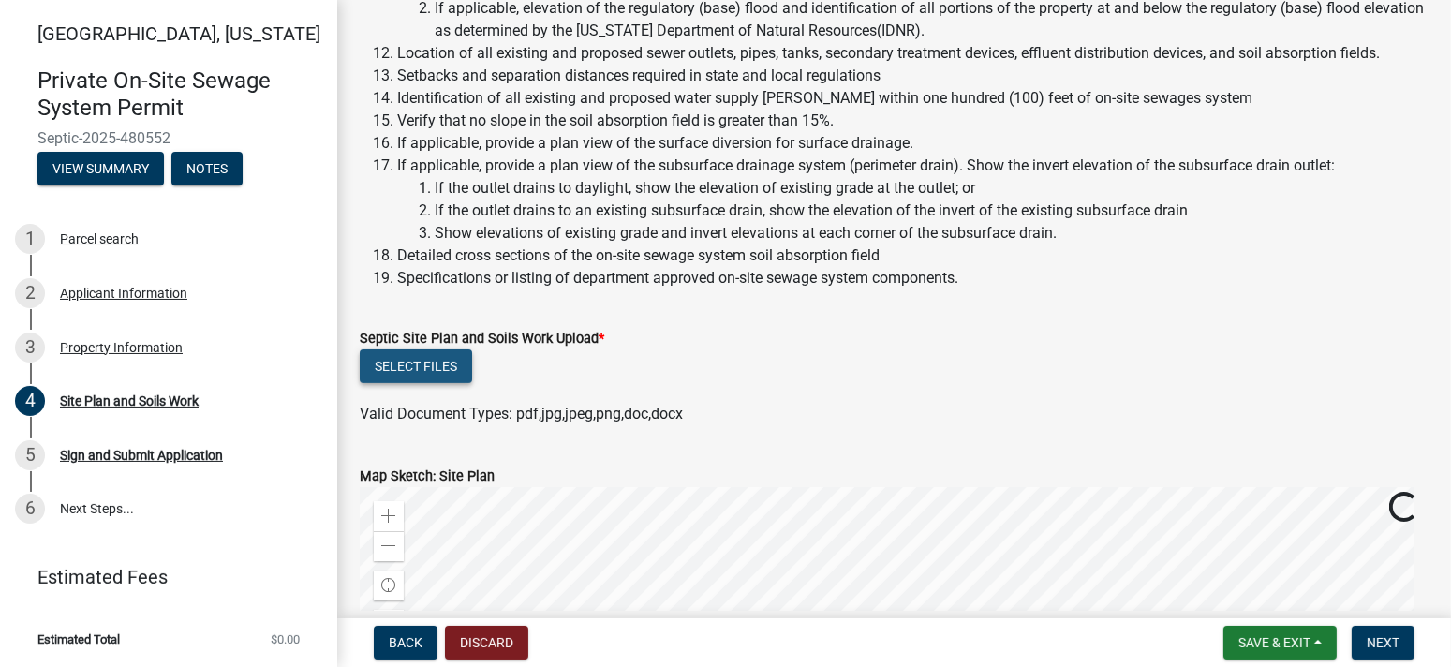
click at [437, 369] on button "Select files" at bounding box center [416, 366] width 112 height 34
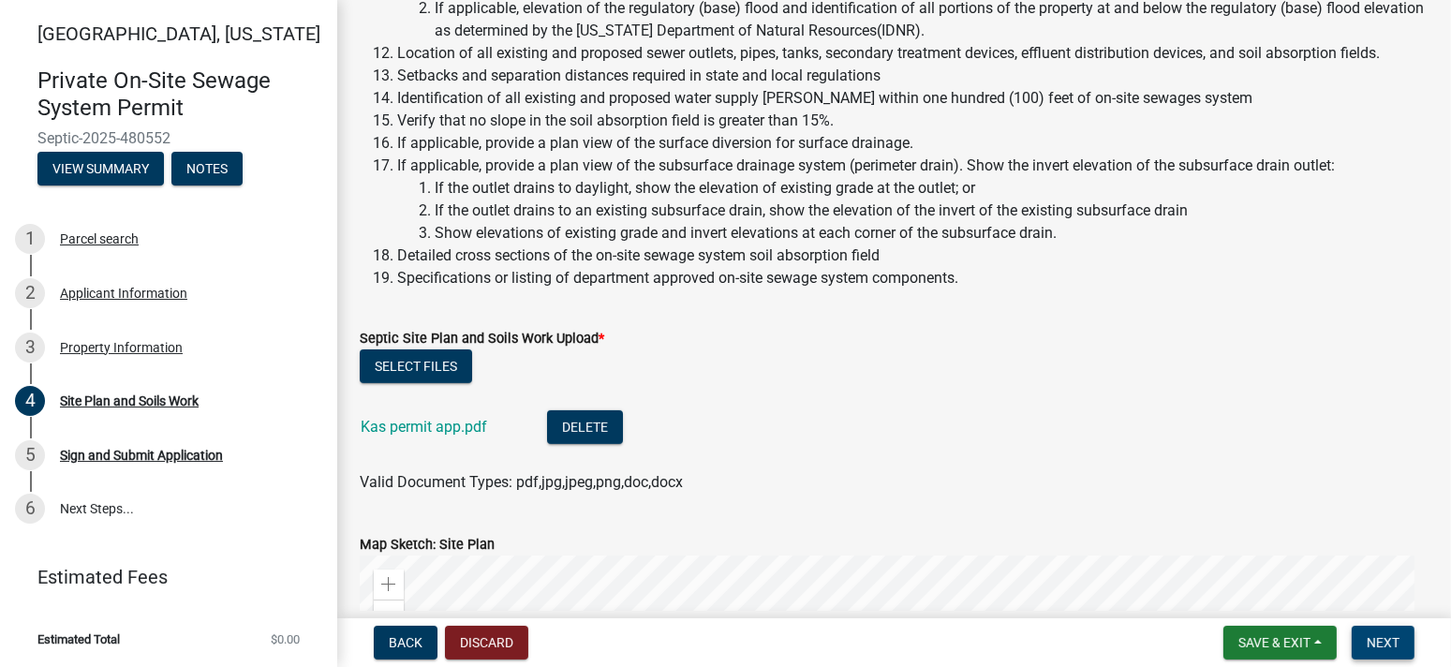
click at [1382, 647] on span "Next" at bounding box center [1383, 642] width 33 height 15
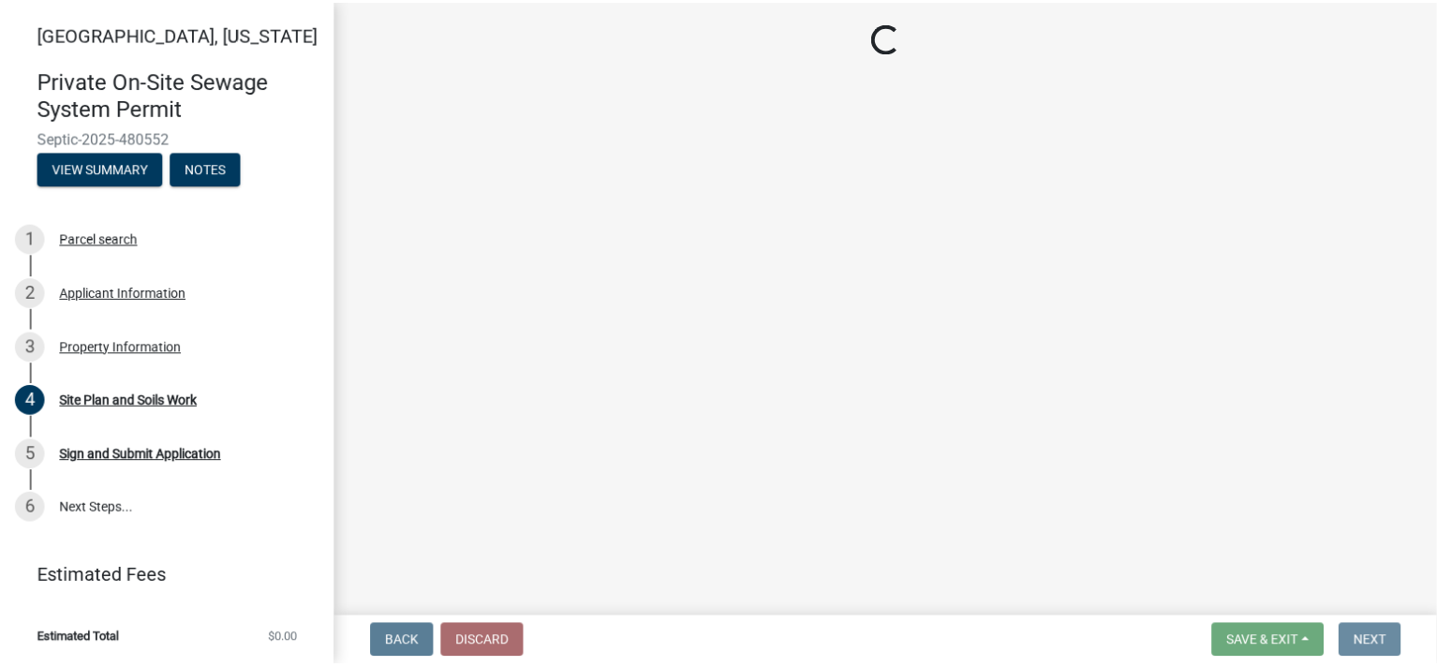
scroll to position [0, 0]
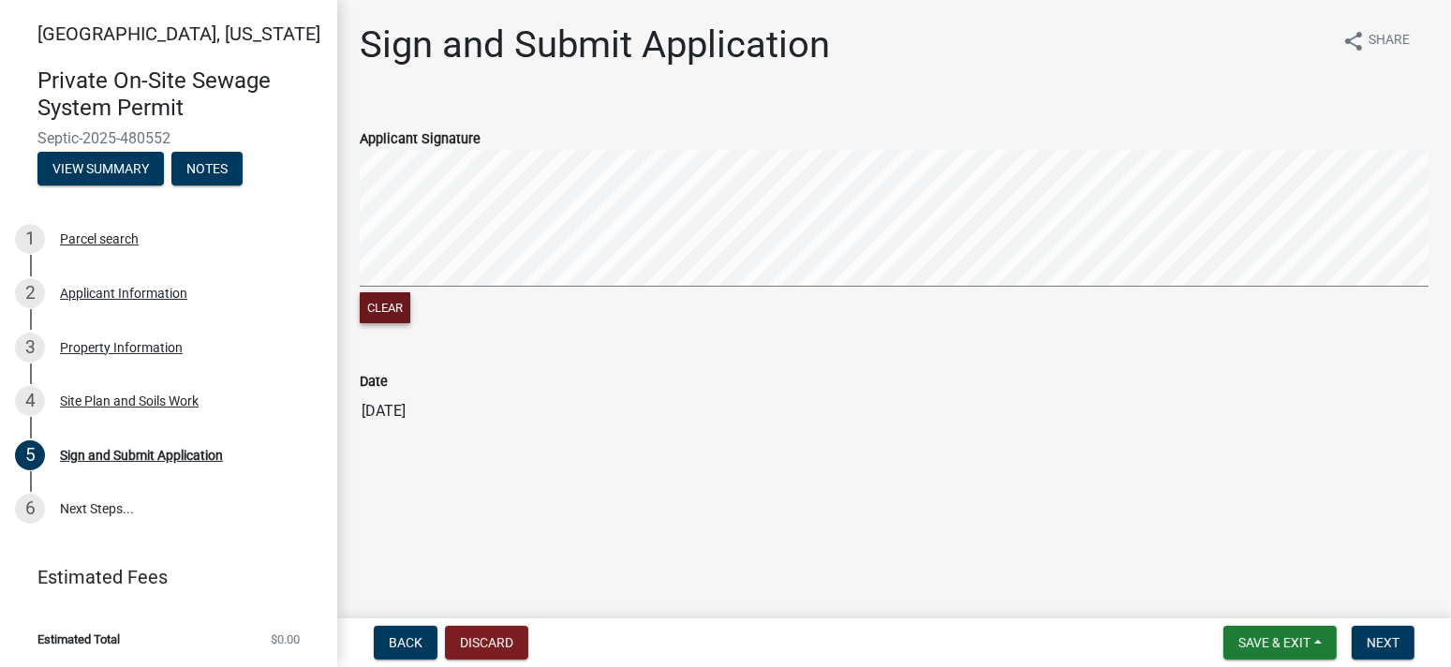
click at [398, 300] on button "Clear" at bounding box center [385, 307] width 51 height 31
click at [1388, 644] on span "Next" at bounding box center [1383, 642] width 33 height 15
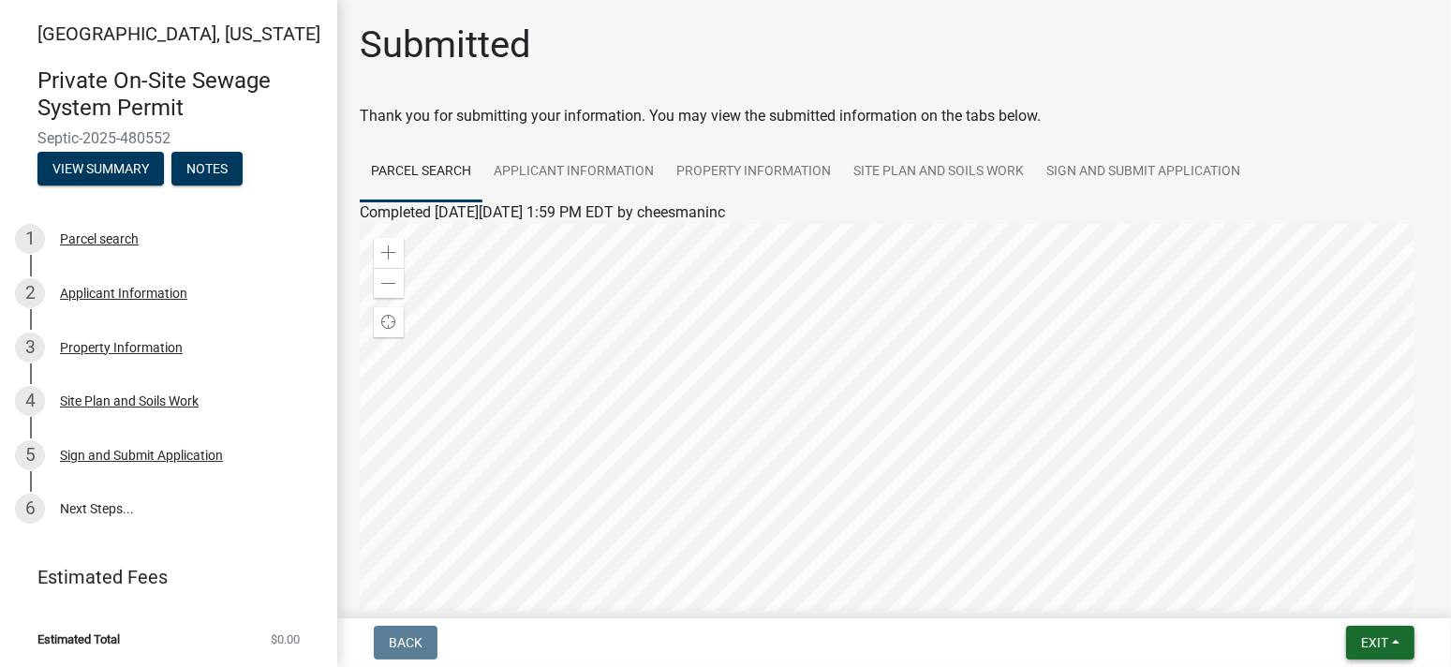
click at [1393, 640] on button "Exit" at bounding box center [1380, 643] width 68 height 34
click at [1367, 591] on button "Save & Exit" at bounding box center [1339, 593] width 150 height 45
